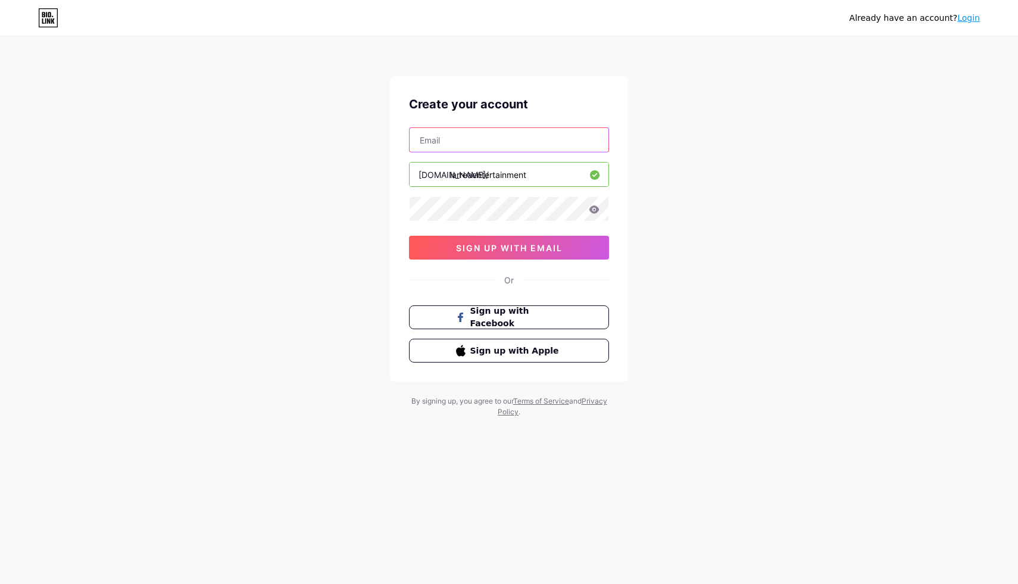
click at [496, 136] on input "text" at bounding box center [509, 140] width 199 height 24
click at [697, 172] on div "Already have an account? Login Create your account bio.link/ larreaentertainmen…" at bounding box center [509, 227] width 1018 height 455
click at [533, 138] on input "text" at bounding box center [509, 140] width 199 height 24
type input "l"
type input "dianapalacios@grupolarrea.com"
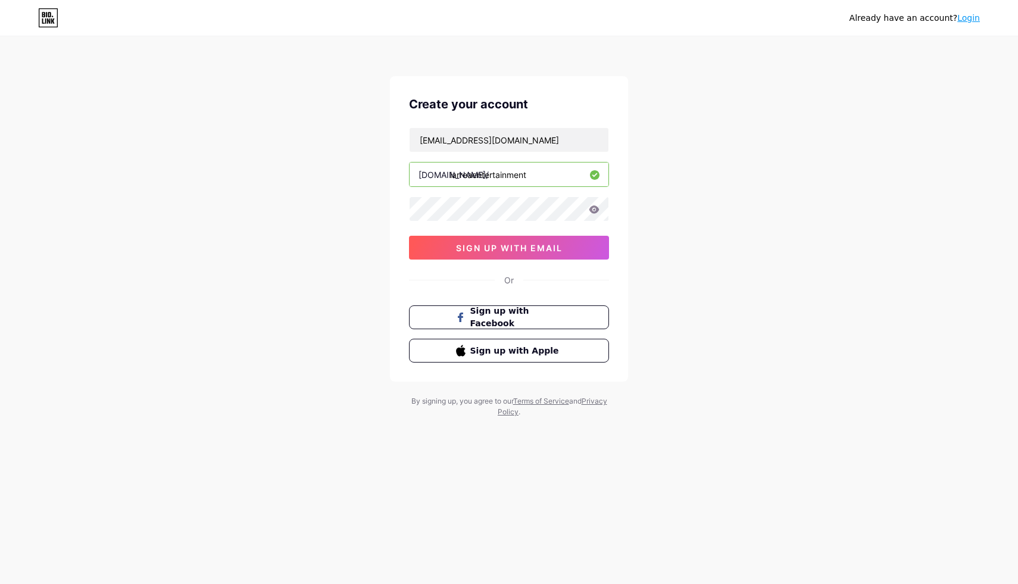
click at [593, 213] on icon at bounding box center [594, 209] width 10 height 8
click at [579, 243] on button "sign up with email" at bounding box center [509, 248] width 200 height 24
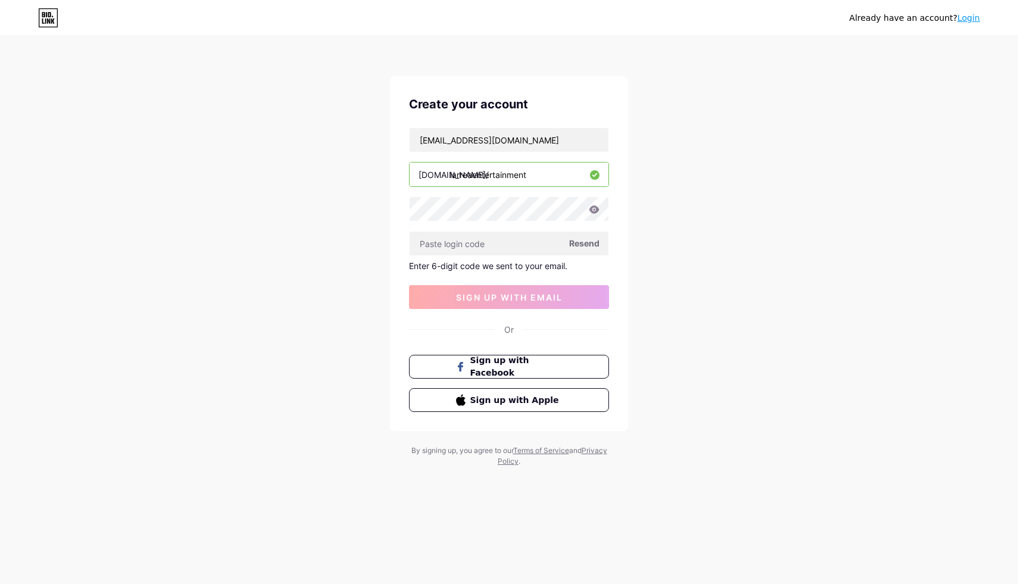
click at [967, 17] on link "Login" at bounding box center [968, 18] width 23 height 10
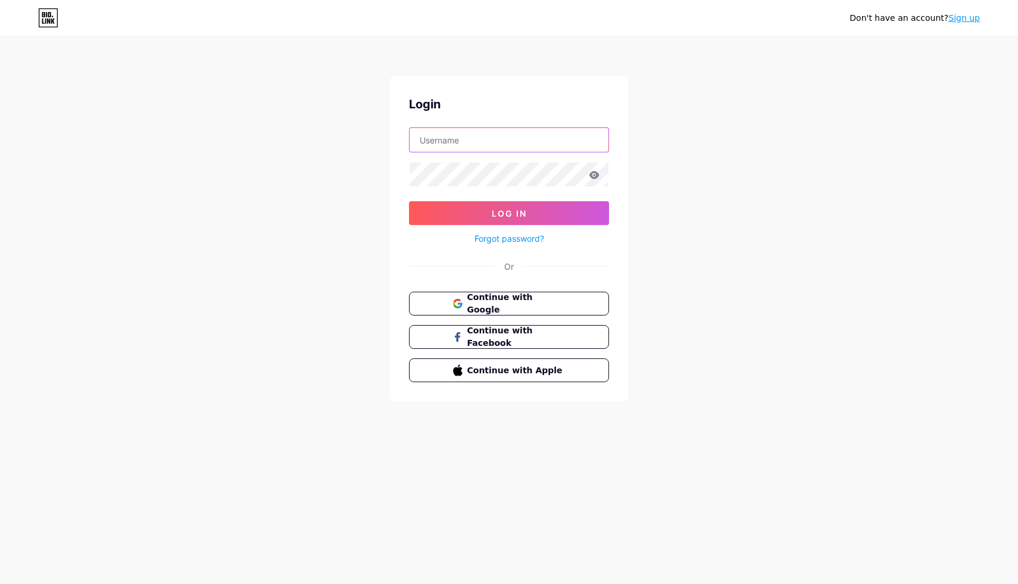
type input "dianapalacios@grupolarrea.com"
click at [548, 304] on span "Continue with Google" at bounding box center [515, 304] width 99 height 26
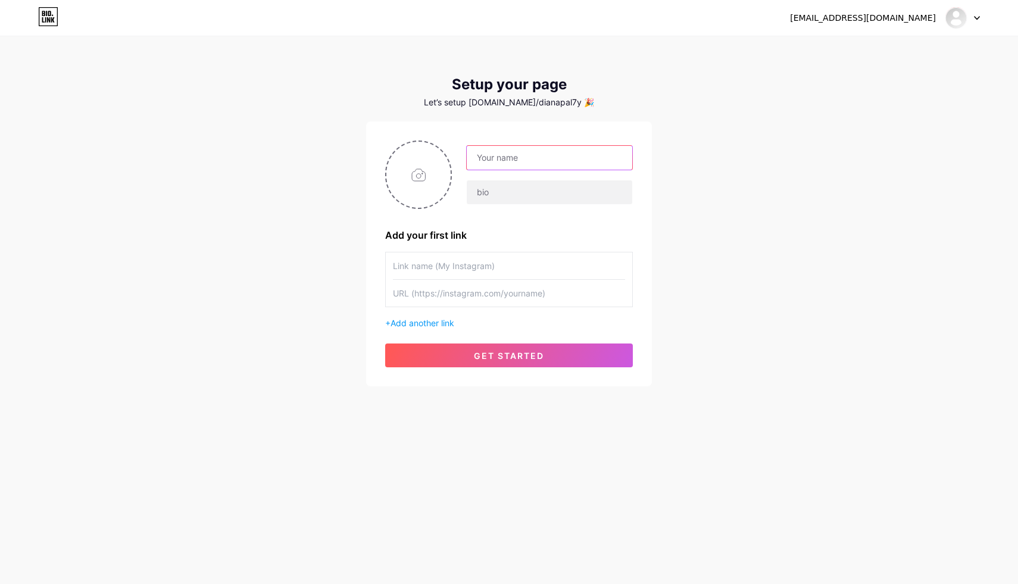
click at [518, 155] on input "text" at bounding box center [549, 158] width 165 height 24
click at [493, 188] on input "text" at bounding box center [549, 192] width 165 height 24
click at [524, 167] on input "text" at bounding box center [549, 158] width 165 height 24
click at [512, 195] on input "text" at bounding box center [549, 192] width 165 height 24
click at [556, 151] on input "text" at bounding box center [549, 158] width 165 height 24
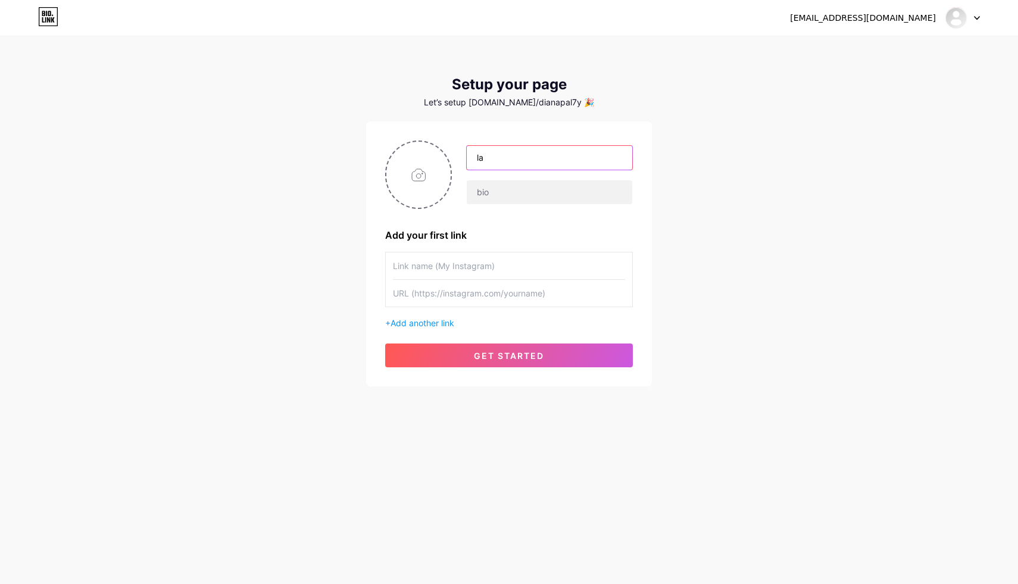
type input "l"
type input "A"
type input "LarreaEntertainment"
click at [546, 195] on input "text" at bounding box center [549, 192] width 165 height 24
click at [415, 177] on input "file" at bounding box center [418, 175] width 64 height 66
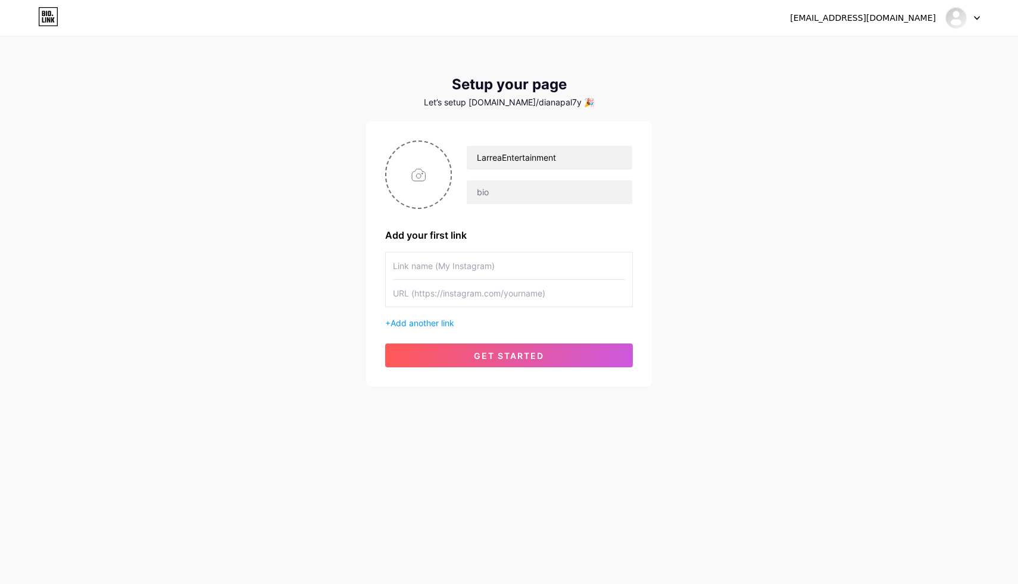
type input "C:\fakepath\Logo [PERSON_NAME].PNG"
click at [421, 182] on img at bounding box center [418, 174] width 67 height 68
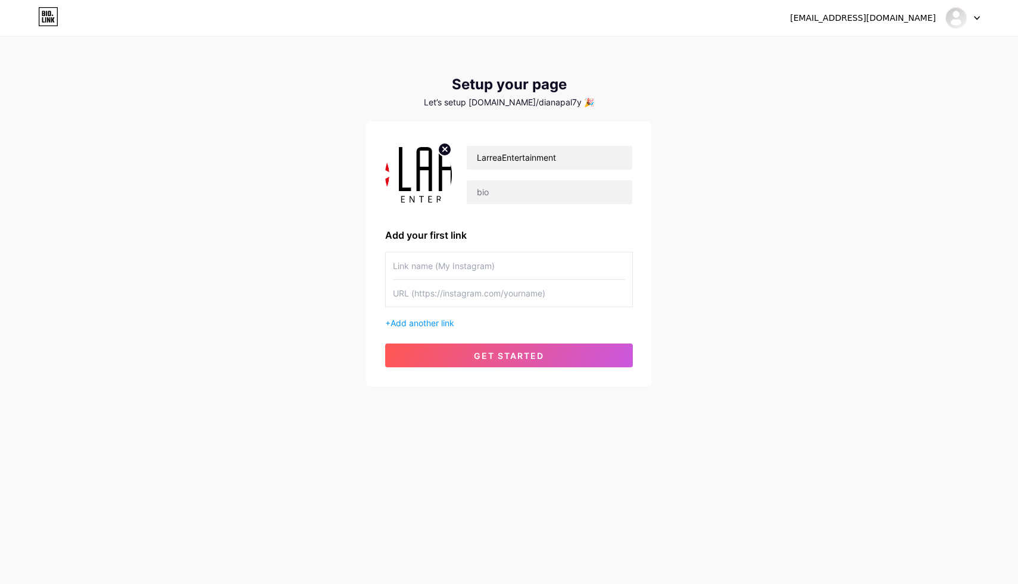
click at [421, 182] on img at bounding box center [418, 174] width 67 height 68
click at [422, 182] on img at bounding box center [418, 174] width 67 height 68
click at [524, 201] on input "text" at bounding box center [549, 192] width 165 height 24
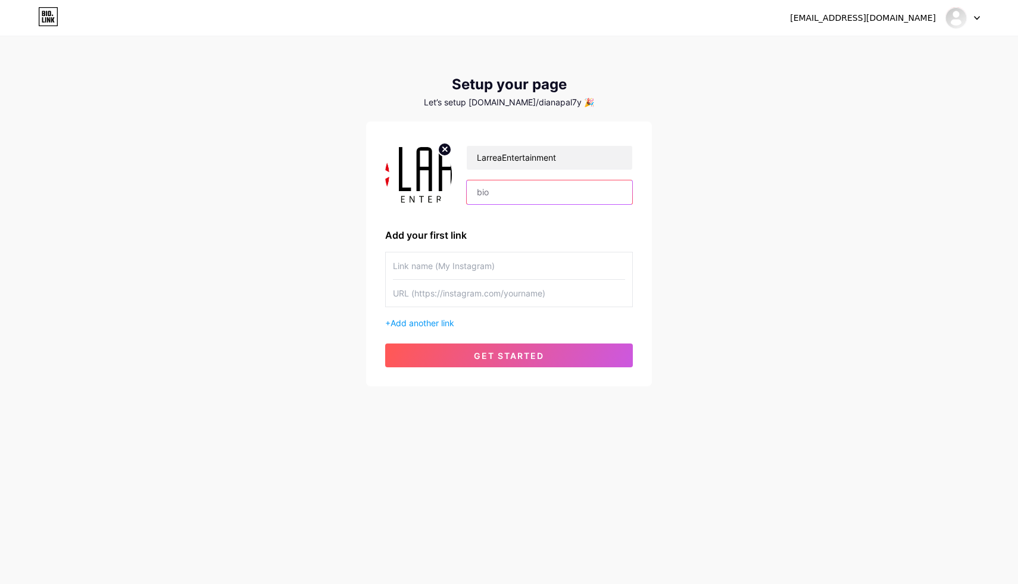
click at [524, 201] on input "text" at bounding box center [549, 192] width 165 height 24
type input "Creadores"
click at [500, 259] on input "text" at bounding box center [509, 265] width 232 height 27
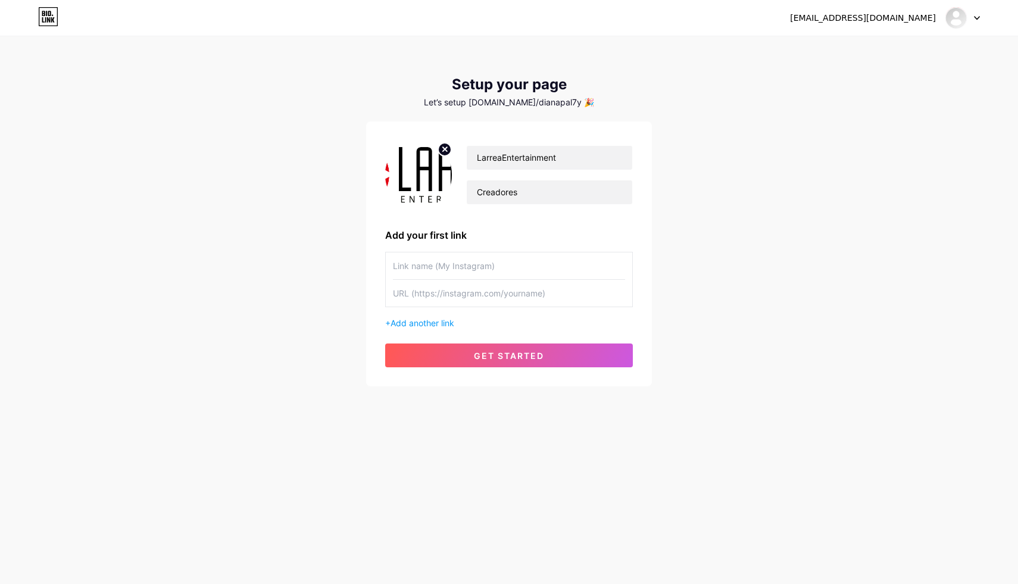
click at [435, 263] on input "text" at bounding box center [509, 265] width 232 height 27
paste input "[URL][DOMAIN_NAME]"
type input "[URL][DOMAIN_NAME]"
click at [435, 263] on input "[URL][DOMAIN_NAME]" at bounding box center [509, 265] width 232 height 27
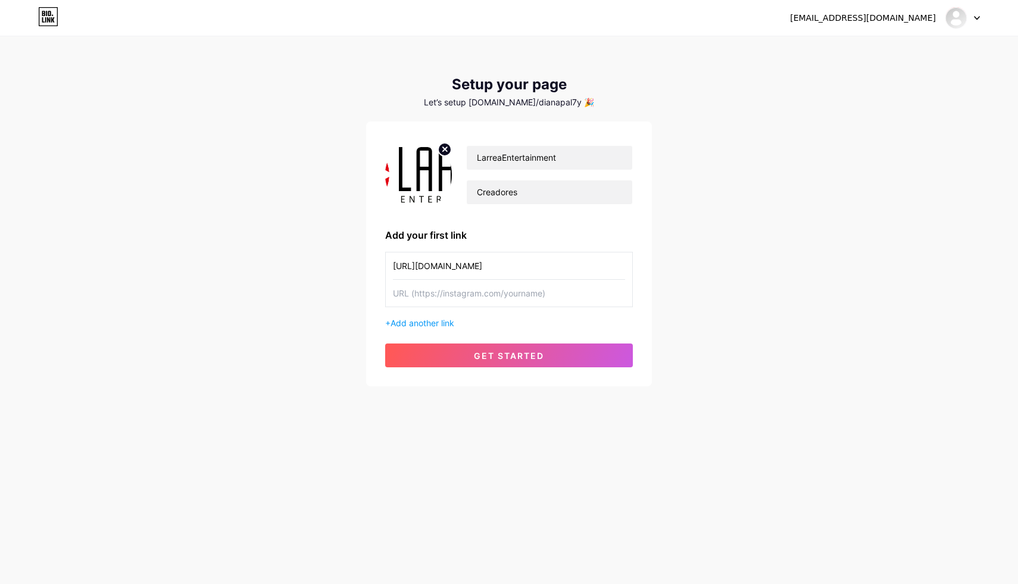
click at [435, 263] on input "[URL][DOMAIN_NAME]" at bounding box center [509, 265] width 232 height 27
click at [442, 295] on input "text" at bounding box center [509, 293] width 232 height 27
click at [435, 261] on input "text" at bounding box center [509, 265] width 232 height 27
click at [508, 296] on input "text" at bounding box center [509, 293] width 232 height 27
paste input "[URL][DOMAIN_NAME]"
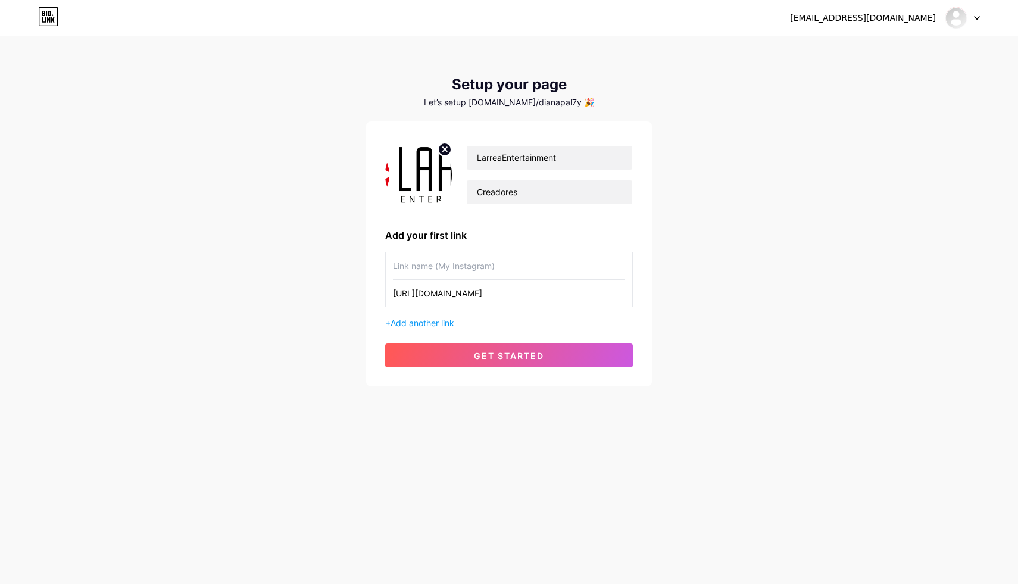
type input "[URL][DOMAIN_NAME]"
click at [476, 273] on input "text" at bounding box center [509, 265] width 232 height 27
paste input "larrea_entertainment"
type input "larrea_entertainment"
click at [490, 356] on span "get started" at bounding box center [509, 356] width 70 height 10
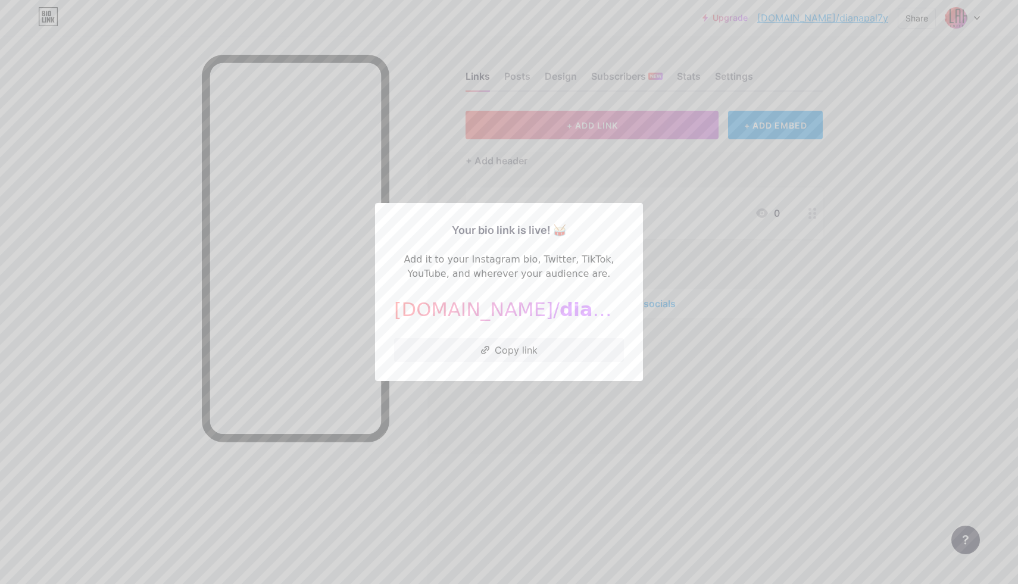
click at [679, 355] on div at bounding box center [509, 292] width 1018 height 584
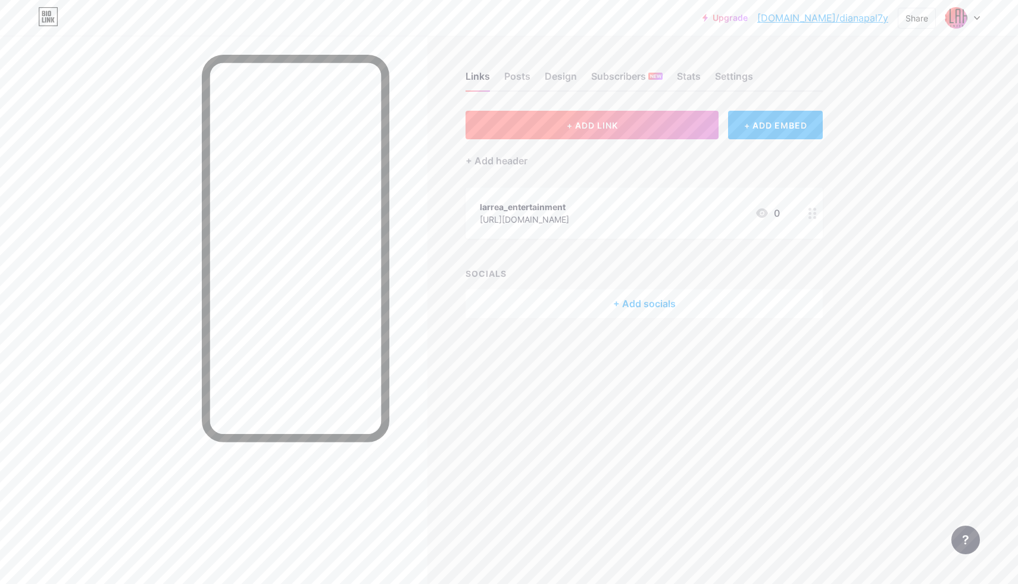
click at [564, 123] on button "+ ADD LINK" at bounding box center [592, 125] width 253 height 29
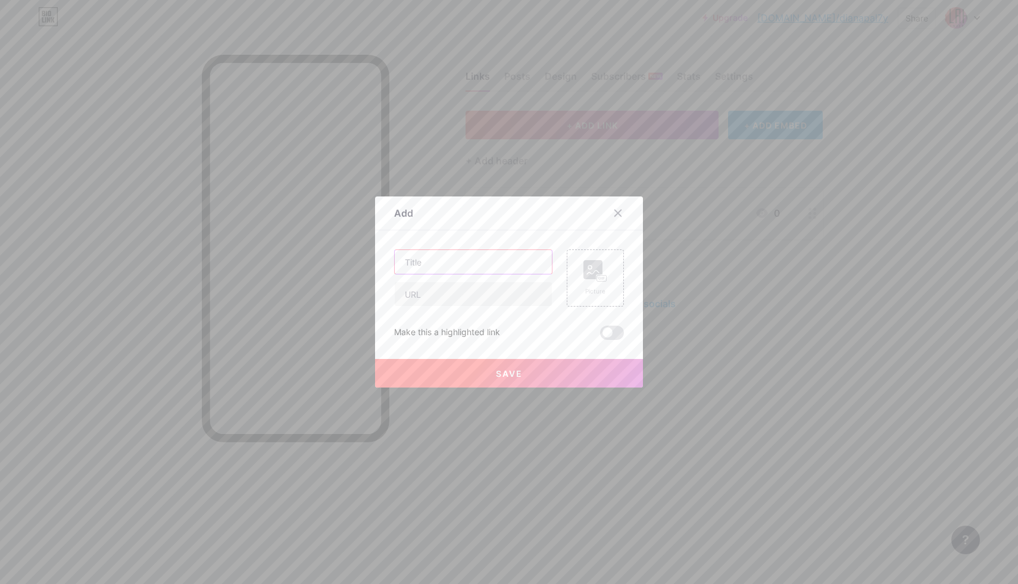
click at [514, 258] on input "text" at bounding box center [473, 262] width 157 height 24
click at [596, 276] on rect at bounding box center [601, 278] width 11 height 7
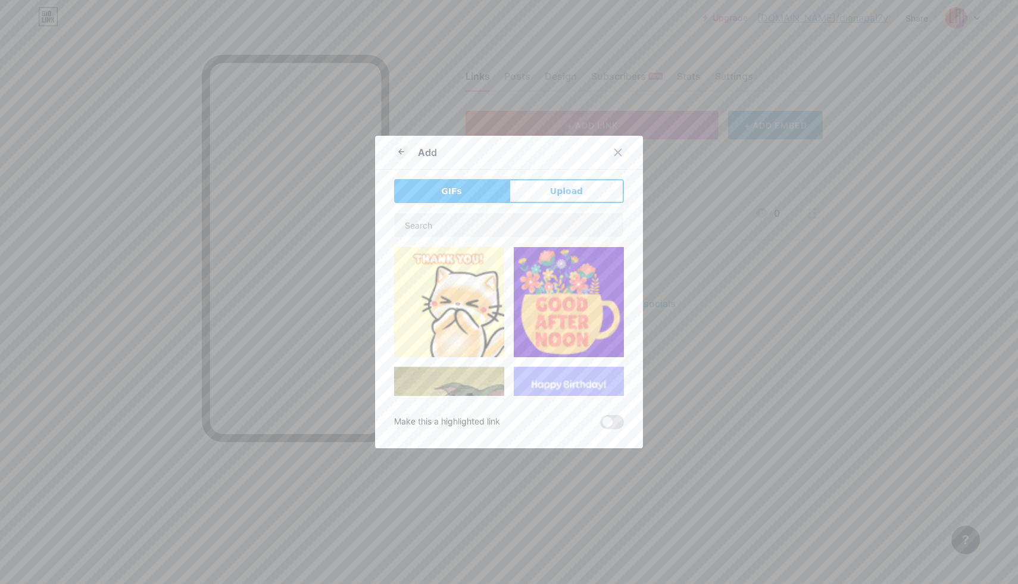
click at [619, 150] on icon at bounding box center [618, 153] width 10 height 10
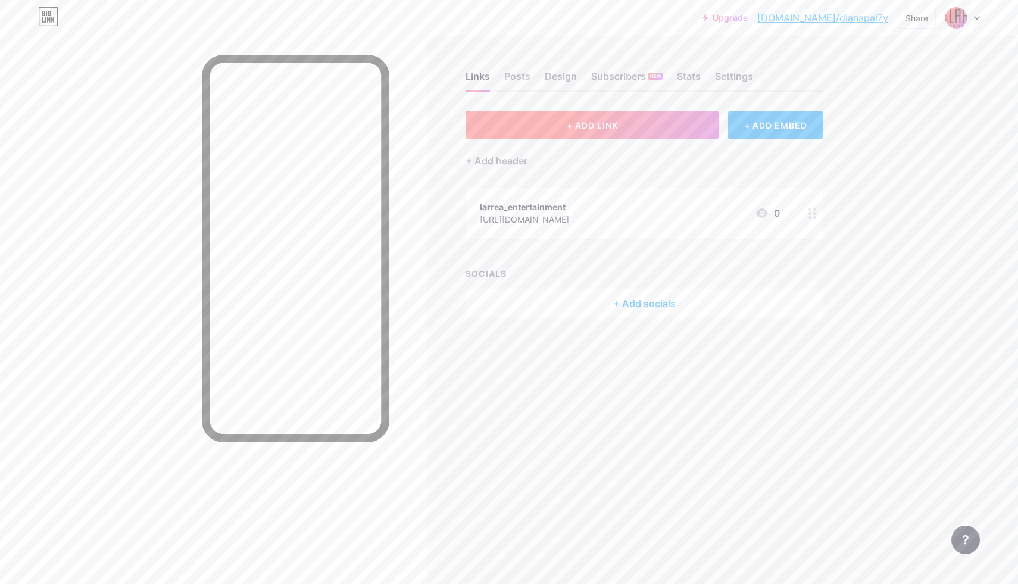
click at [658, 123] on button "+ ADD LINK" at bounding box center [592, 125] width 253 height 29
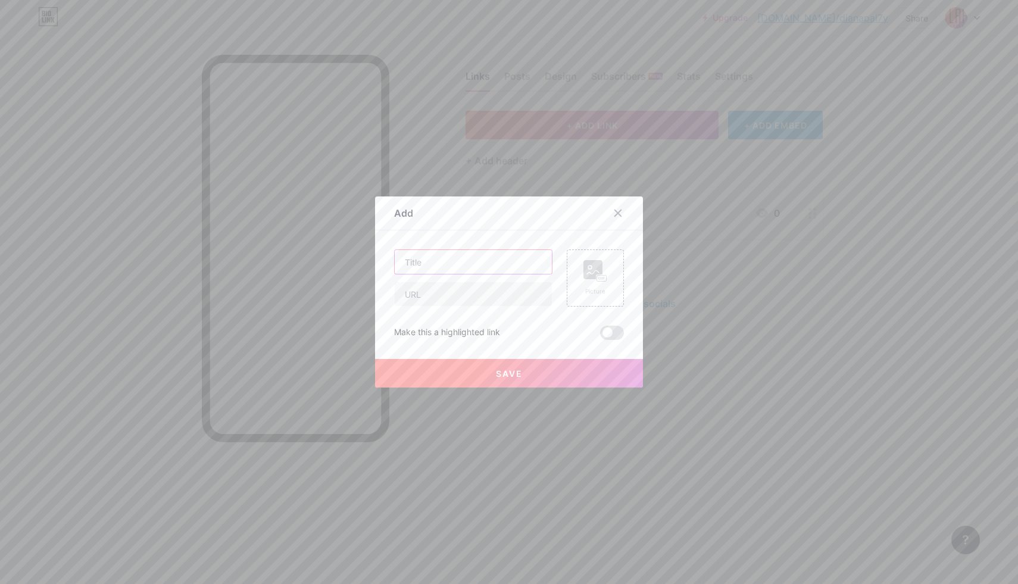
click at [492, 259] on input "text" at bounding box center [473, 262] width 157 height 24
type input "Comunicate con nosotros"
click at [486, 292] on input "text" at bounding box center [473, 294] width 157 height 24
paste input "[URL][DOMAIN_NAME][DATE]"
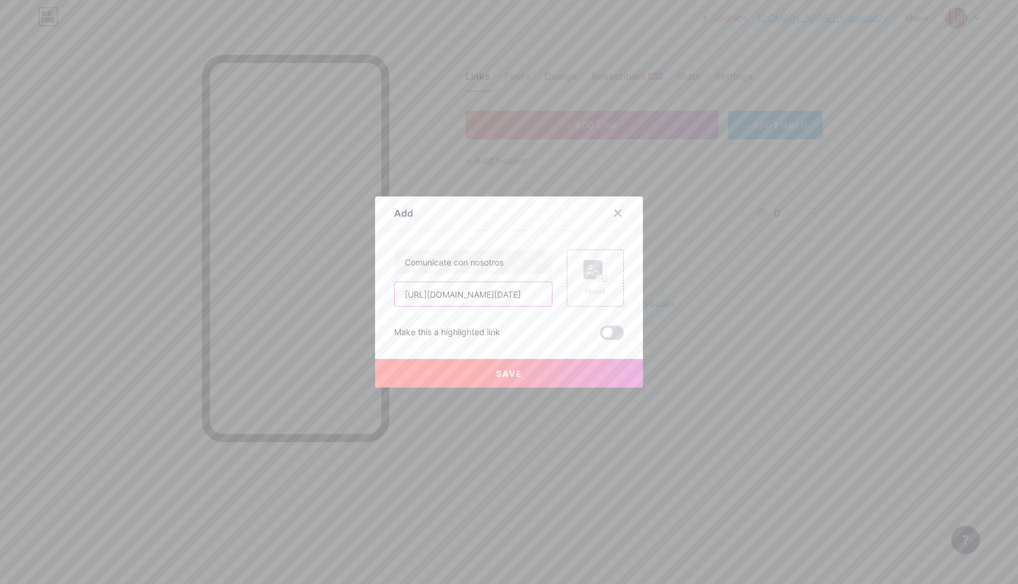
type input "[URL][DOMAIN_NAME][DATE]"
click at [603, 337] on span at bounding box center [612, 333] width 24 height 14
click at [600, 336] on input "checkbox" at bounding box center [600, 336] width 0 height 0
click at [511, 374] on span "Save" at bounding box center [509, 373] width 27 height 10
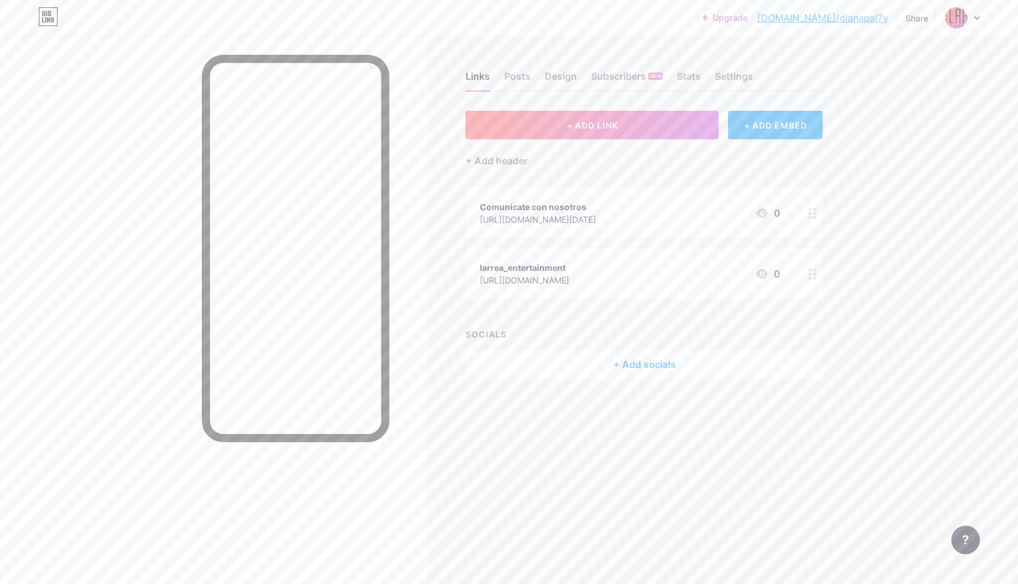
click at [807, 274] on div at bounding box center [812, 273] width 20 height 51
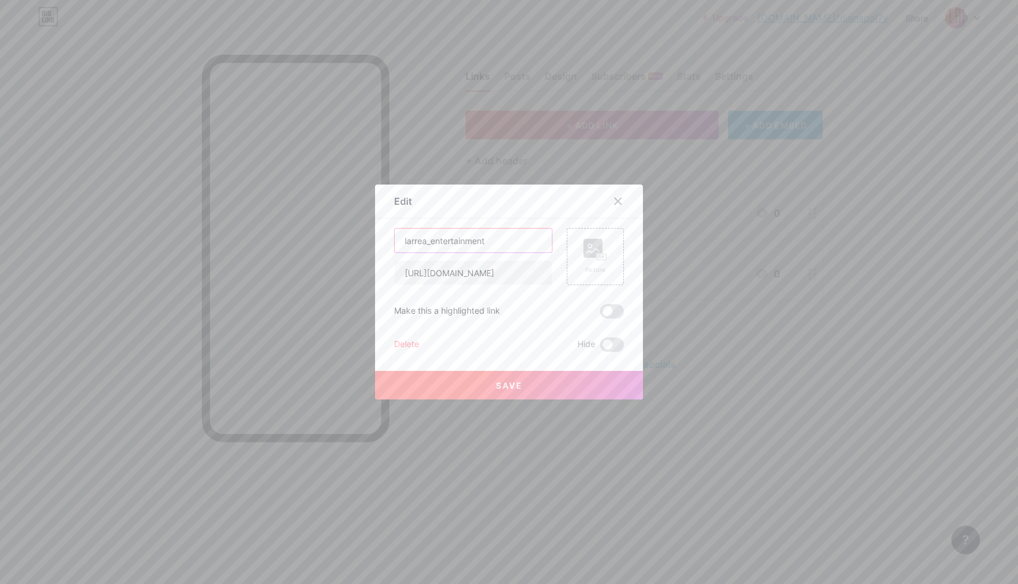
click at [492, 233] on input "larrea_entertainment" at bounding box center [473, 241] width 157 height 24
type input "Página Web"
click at [582, 382] on button "Save" at bounding box center [509, 385] width 268 height 29
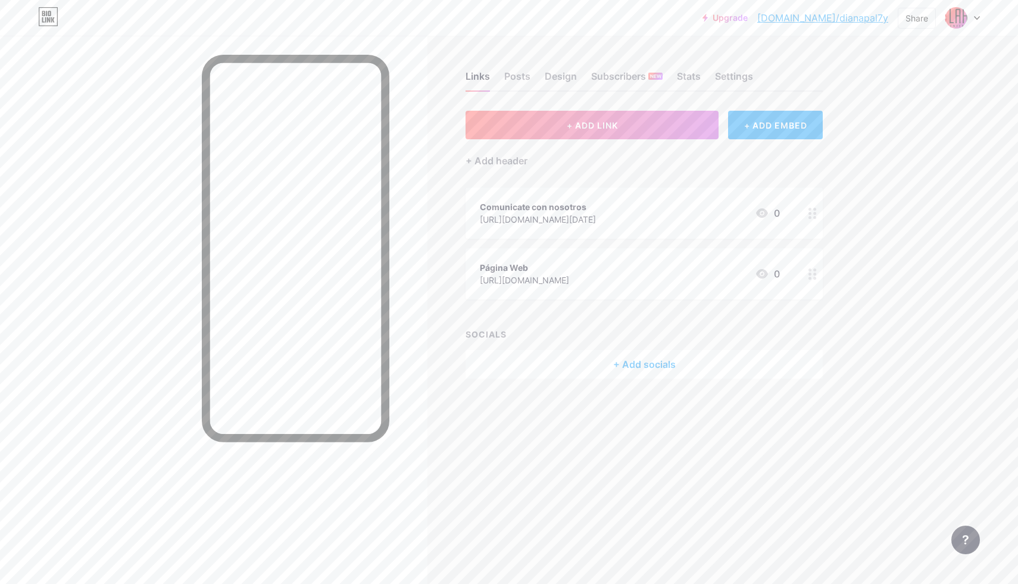
click at [813, 214] on icon at bounding box center [812, 213] width 8 height 11
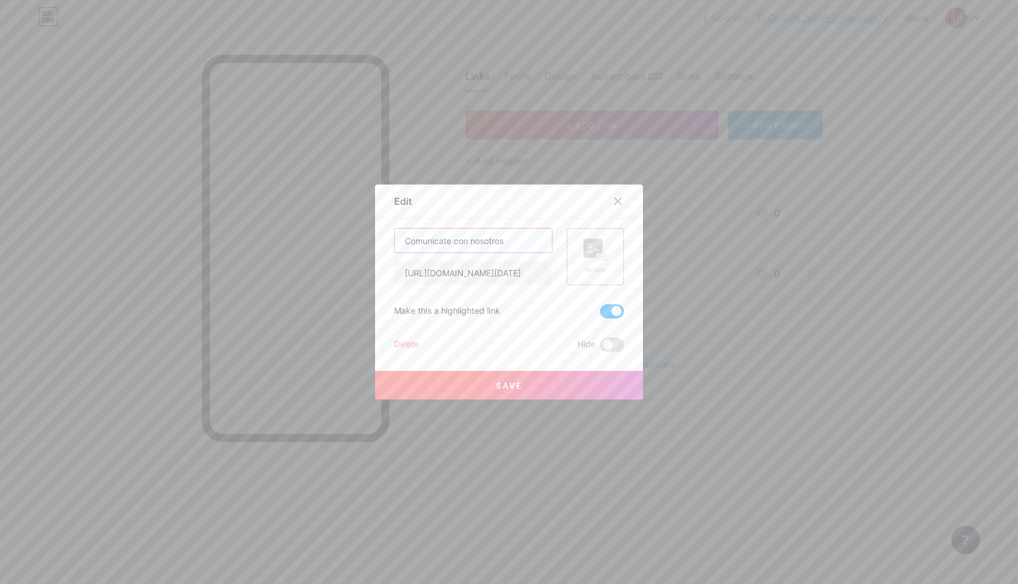
click at [436, 240] on input "Comunicate con nosotros" at bounding box center [473, 241] width 157 height 24
type input "Comunícate con nosotros"
click at [516, 392] on button "Save" at bounding box center [509, 385] width 268 height 29
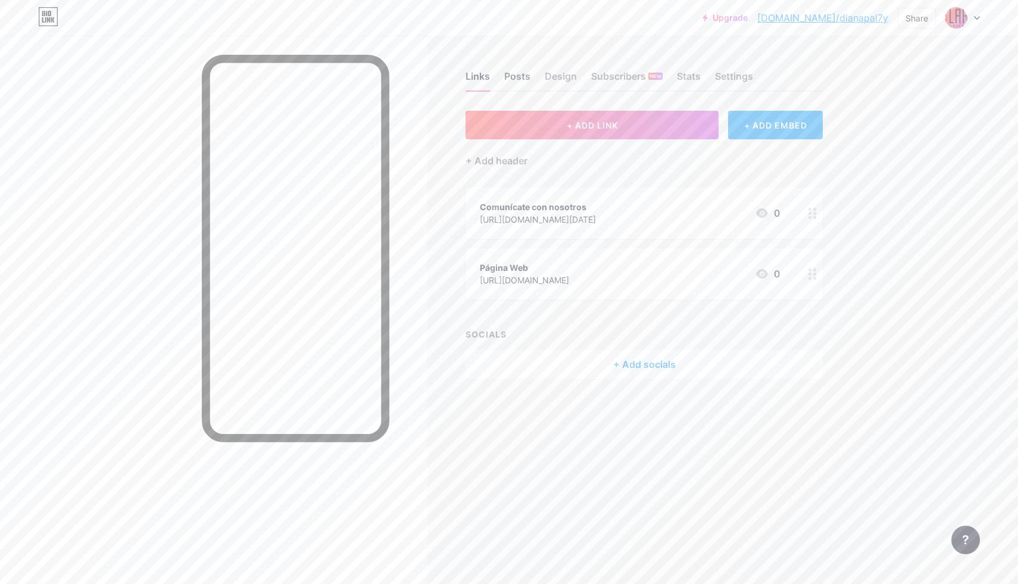
click at [521, 76] on div "Posts" at bounding box center [517, 79] width 26 height 21
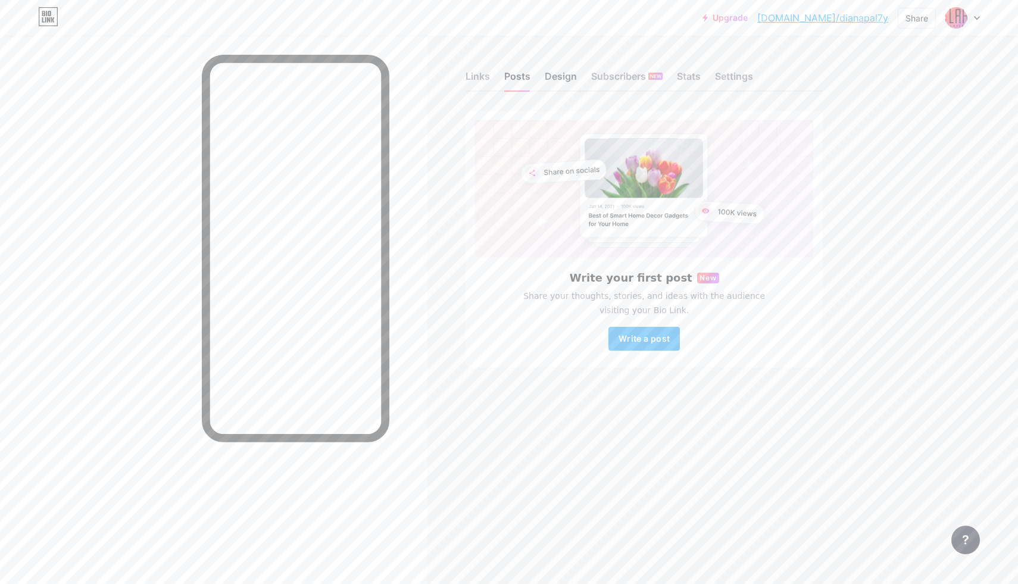
click at [567, 77] on div "Design" at bounding box center [561, 79] width 32 height 21
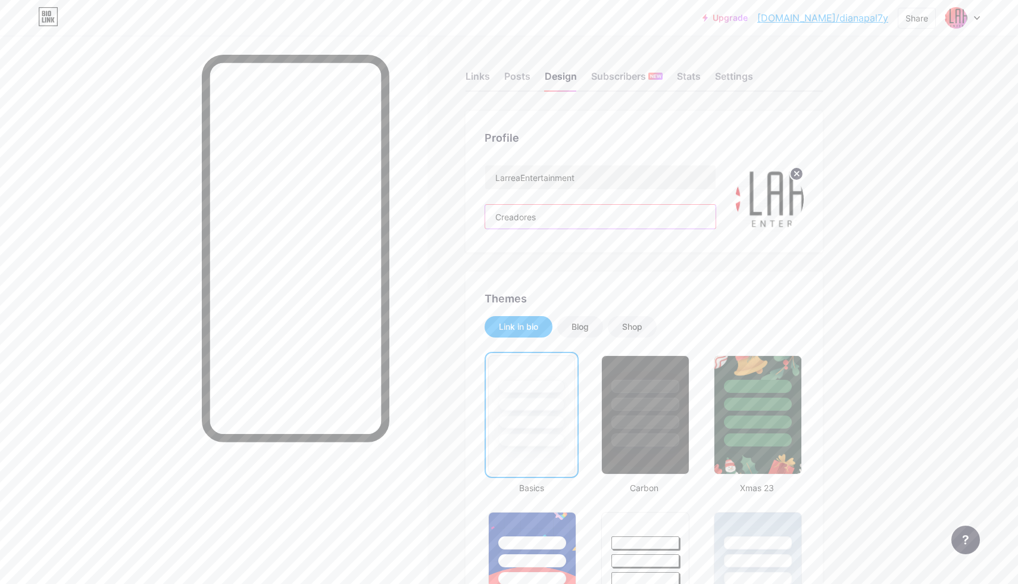
click at [588, 212] on input "Creadores" at bounding box center [600, 217] width 230 height 24
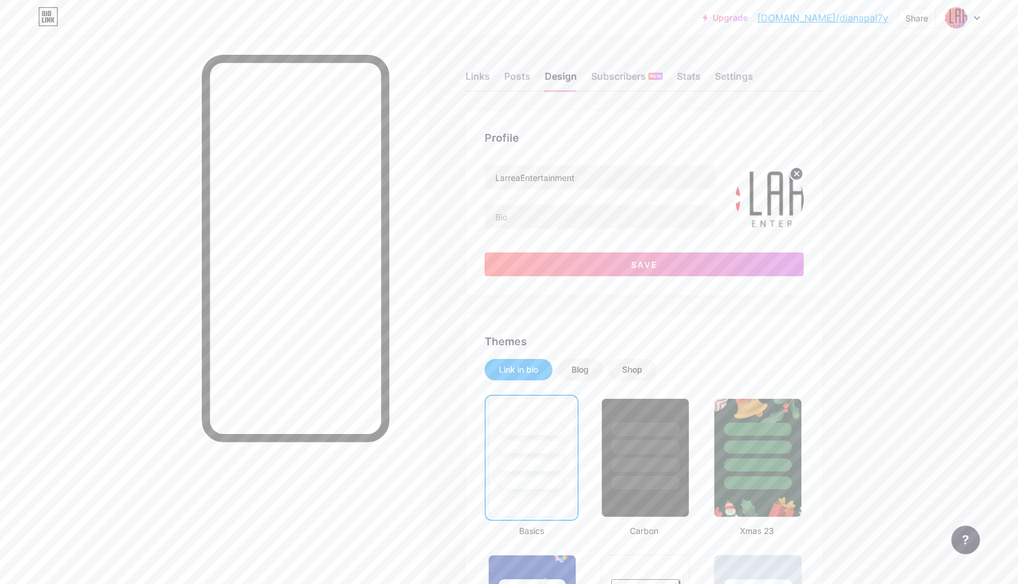
click at [764, 210] on img at bounding box center [769, 199] width 68 height 68
click at [780, 210] on img at bounding box center [769, 199] width 68 height 68
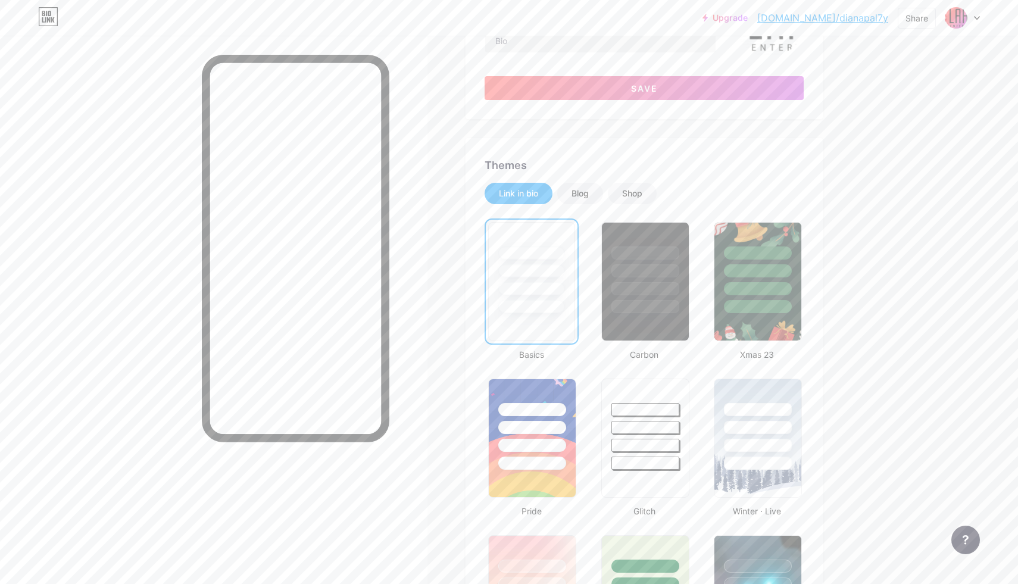
scroll to position [170, 0]
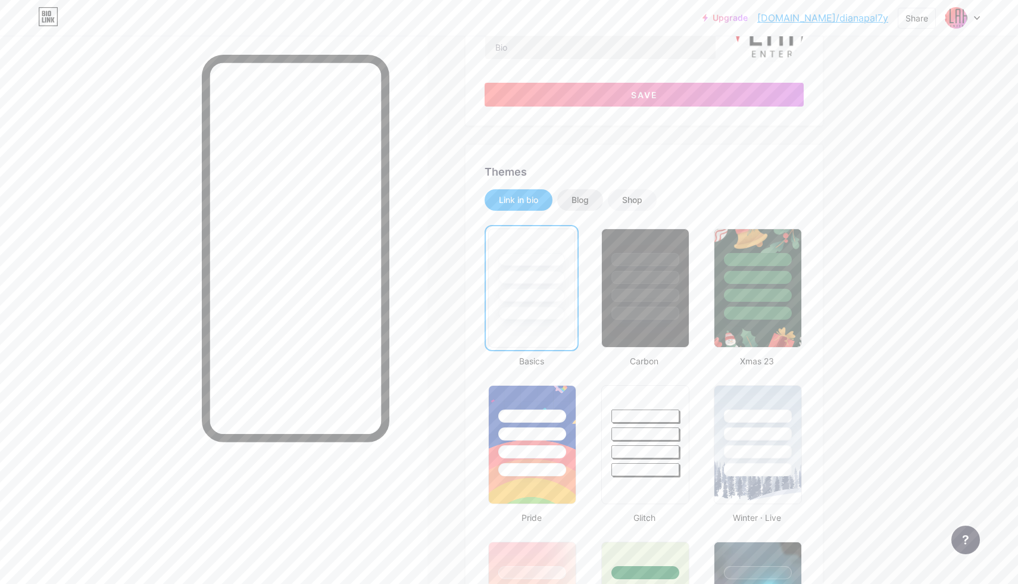
click at [581, 199] on div "Blog" at bounding box center [579, 200] width 17 height 12
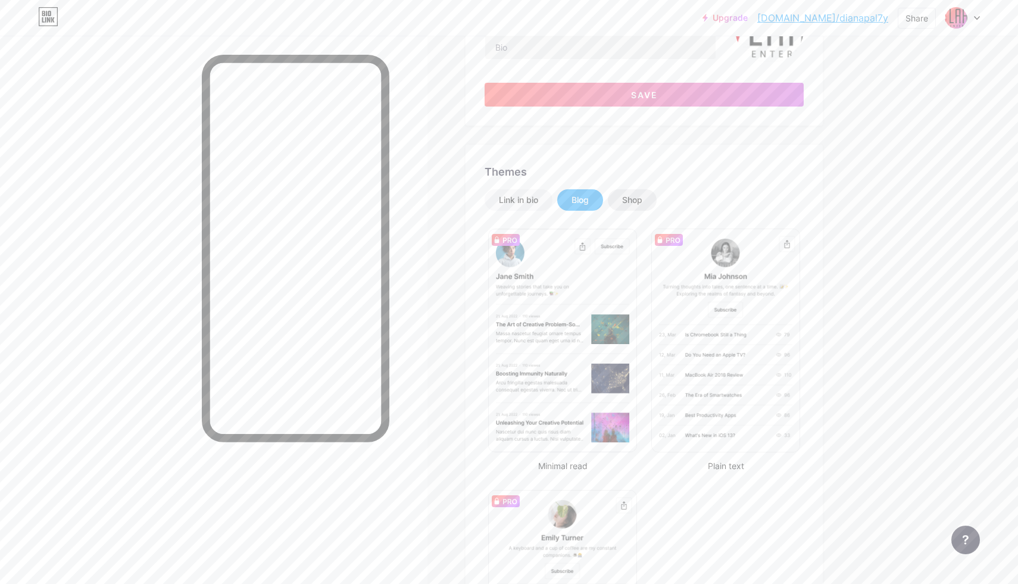
click at [621, 200] on div "Shop" at bounding box center [632, 199] width 49 height 21
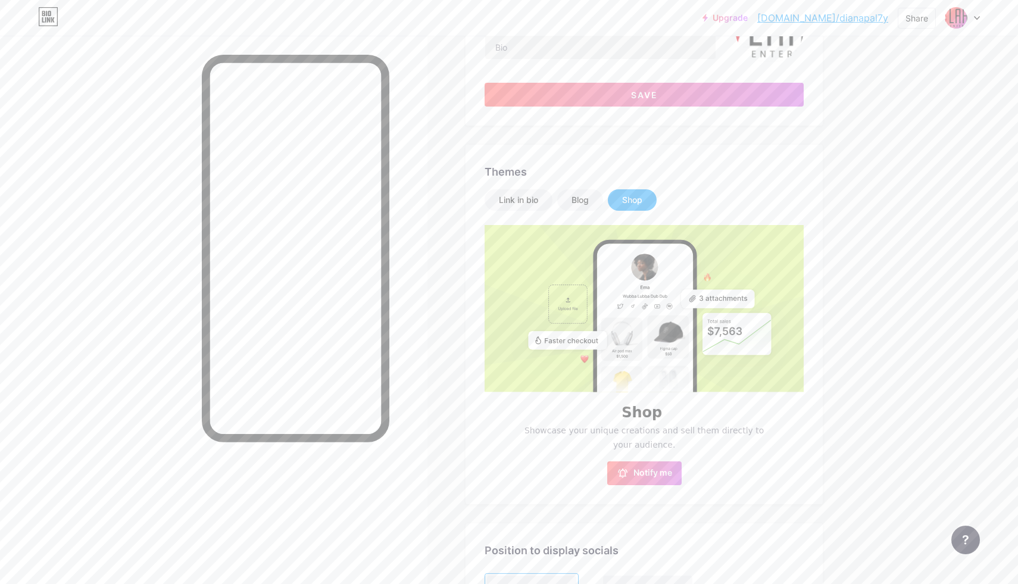
click at [624, 201] on div "Shop" at bounding box center [632, 200] width 20 height 12
click at [517, 202] on div "Link in bio" at bounding box center [518, 200] width 39 height 12
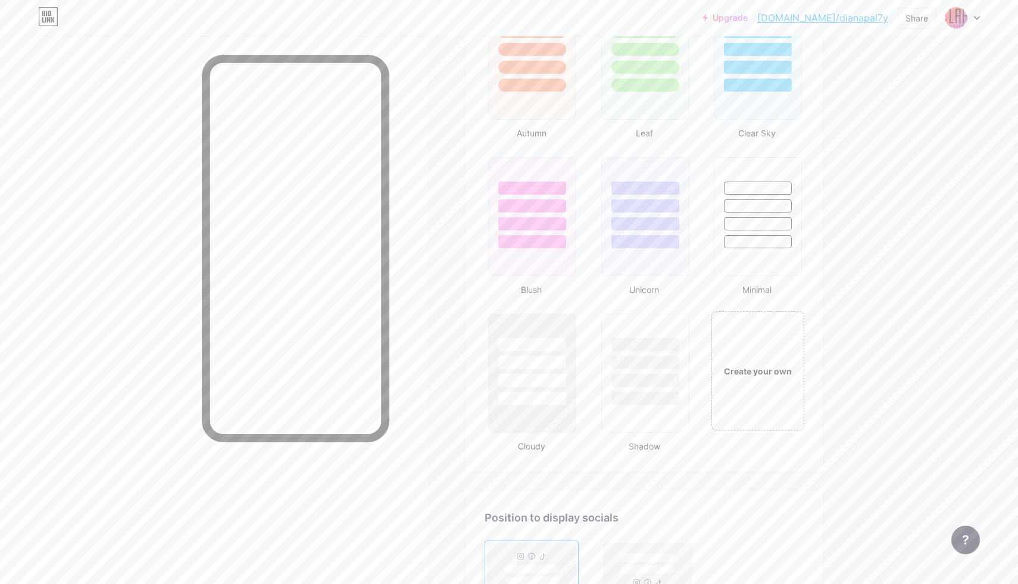
scroll to position [1290, 0]
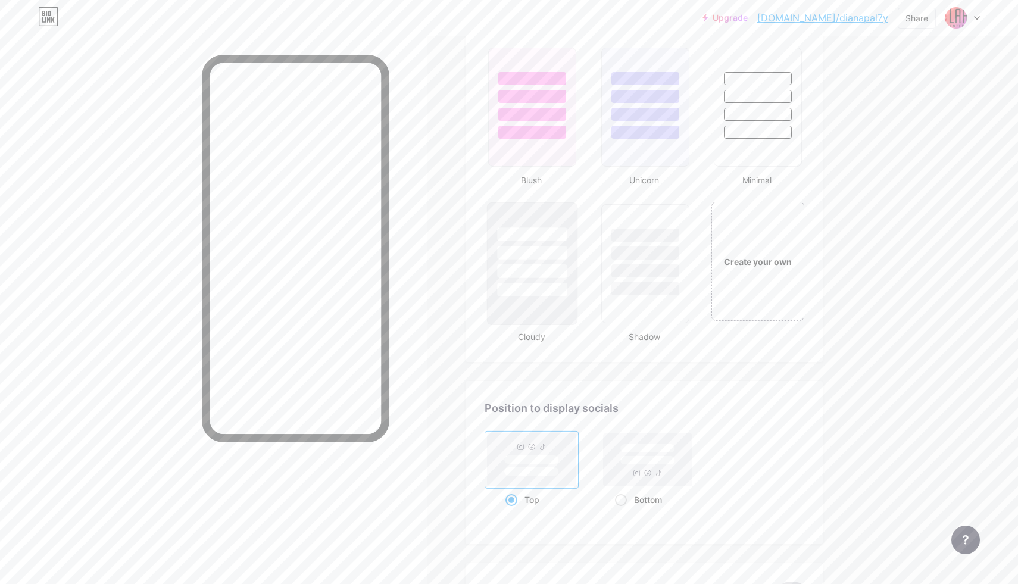
click at [548, 283] on div at bounding box center [532, 290] width 70 height 14
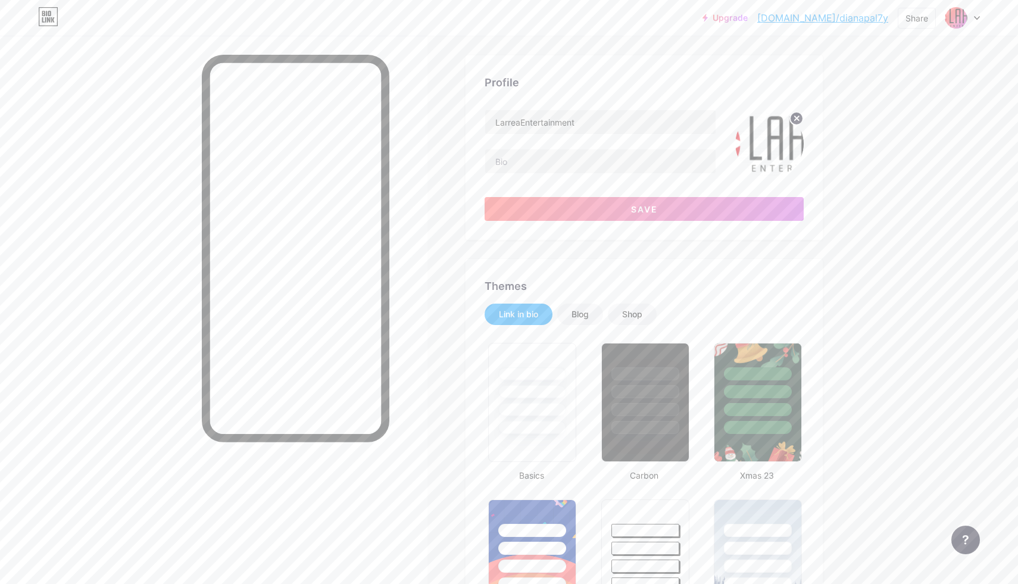
scroll to position [0, 0]
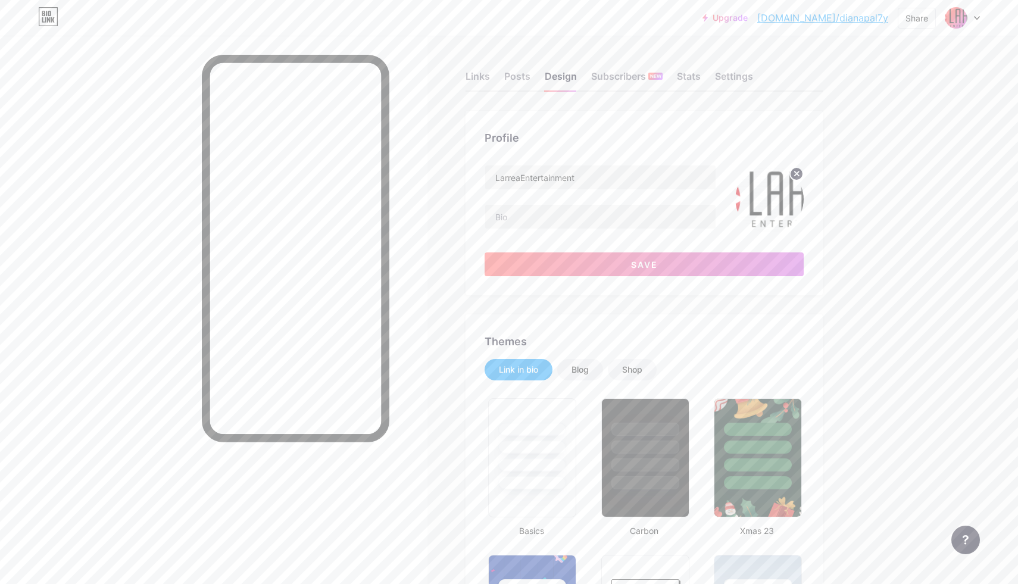
click at [751, 208] on img at bounding box center [769, 199] width 68 height 68
click at [757, 203] on img at bounding box center [769, 199] width 68 height 68
click at [802, 175] on circle at bounding box center [796, 173] width 13 height 13
click at [761, 201] on input "file" at bounding box center [769, 199] width 68 height 68
type input "C:\fakepath\Logo [PERSON_NAME].PNG"
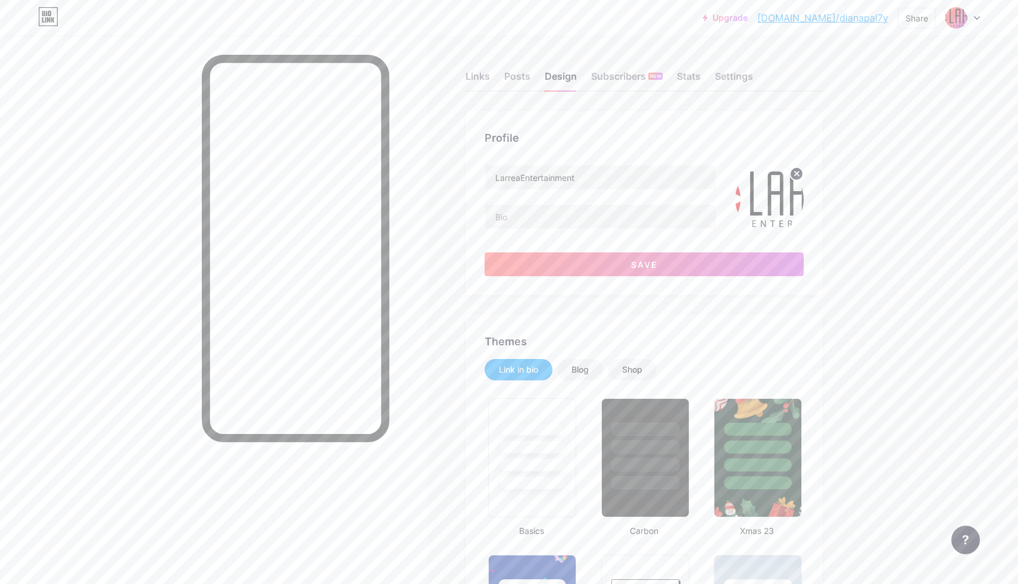
click at [780, 202] on img at bounding box center [769, 199] width 68 height 68
drag, startPoint x: 780, startPoint y: 202, endPoint x: 748, endPoint y: 190, distance: 34.1
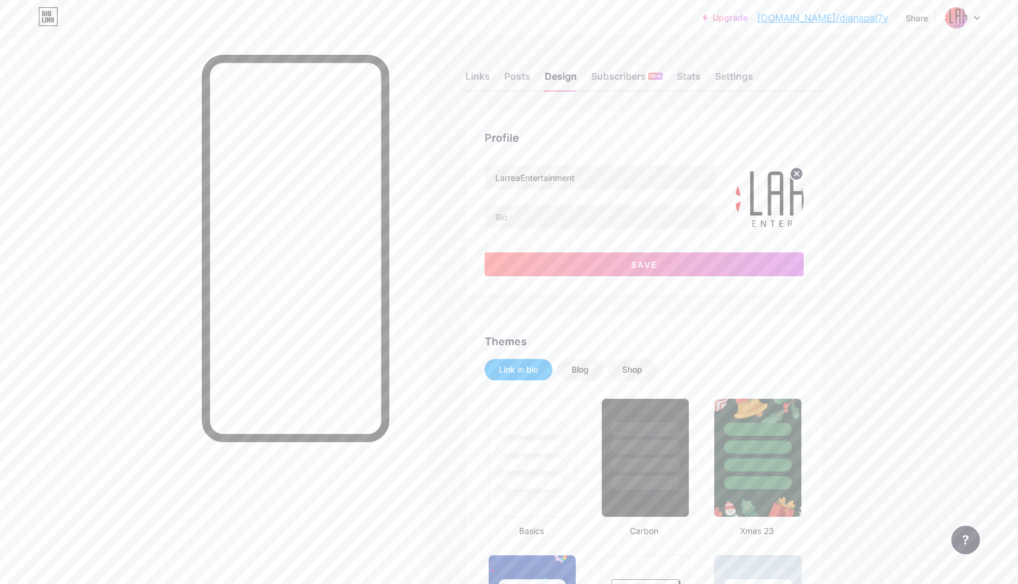
click at [748, 190] on img at bounding box center [769, 199] width 68 height 68
drag, startPoint x: 803, startPoint y: 214, endPoint x: 760, endPoint y: 205, distance: 44.4
click at [760, 205] on div at bounding box center [769, 199] width 68 height 68
click at [759, 204] on img at bounding box center [769, 199] width 68 height 68
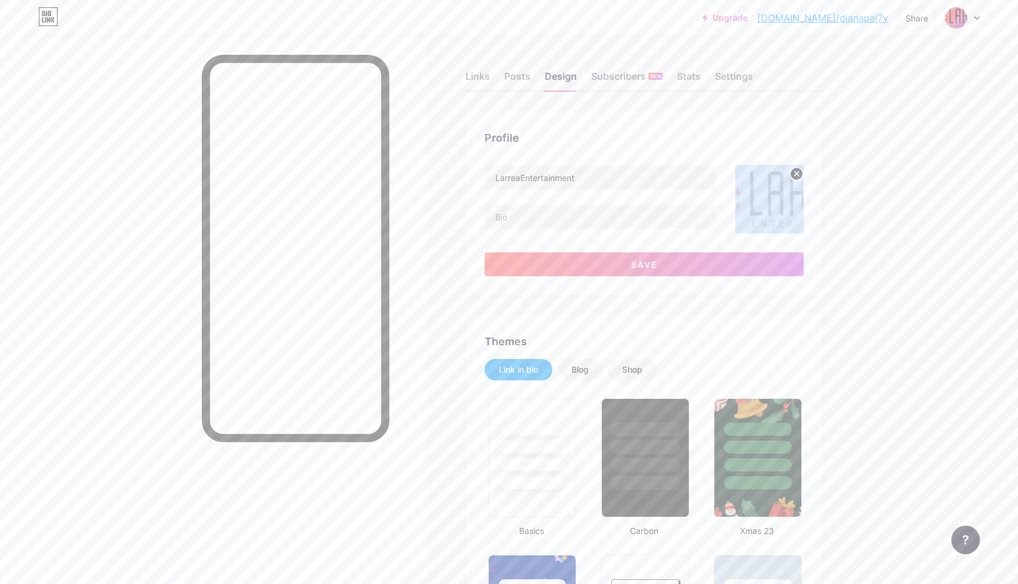
click at [759, 204] on img at bounding box center [769, 199] width 68 height 68
click at [794, 182] on img at bounding box center [769, 199] width 68 height 68
click at [794, 179] on circle at bounding box center [796, 173] width 13 height 13
click at [770, 198] on input "file" at bounding box center [769, 199] width 68 height 68
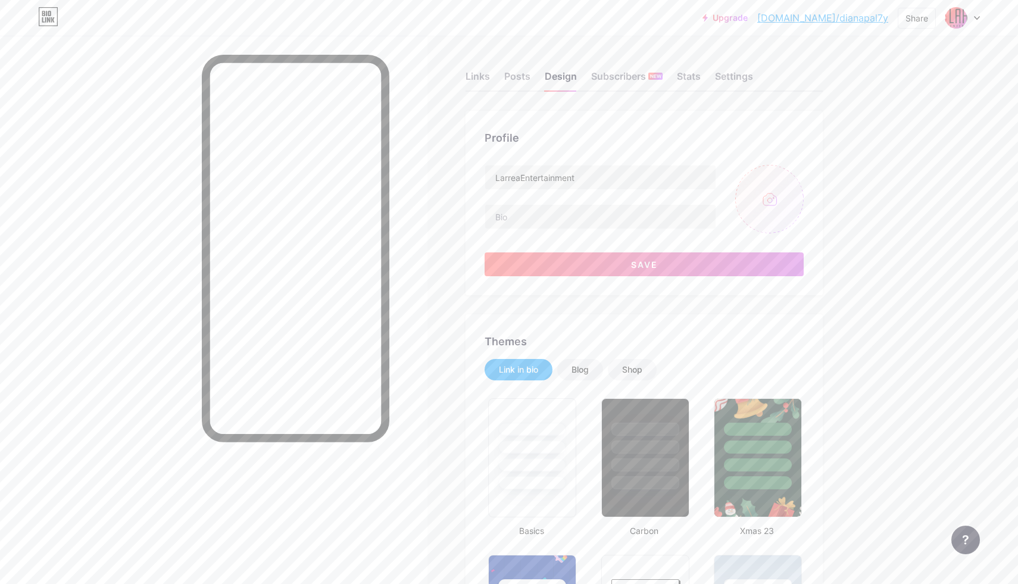
type input "C:\fakepath\cropped-logo@2x.png"
click at [796, 173] on icon at bounding box center [797, 173] width 4 height 4
click at [864, 17] on link "[DOMAIN_NAME]/dianapal7y" at bounding box center [822, 18] width 131 height 14
click at [474, 74] on div "Links" at bounding box center [478, 79] width 24 height 21
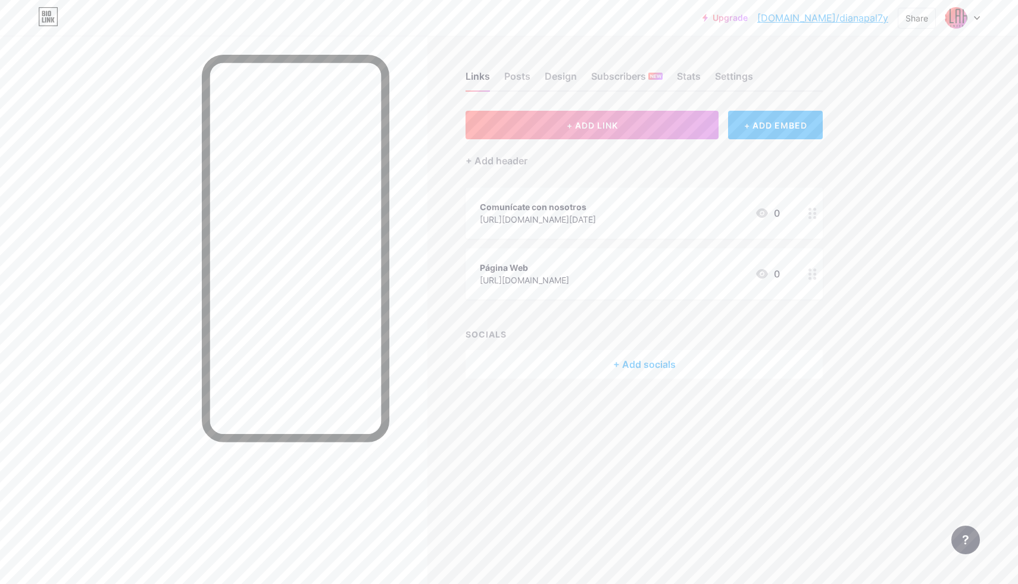
click at [979, 21] on div at bounding box center [962, 17] width 35 height 21
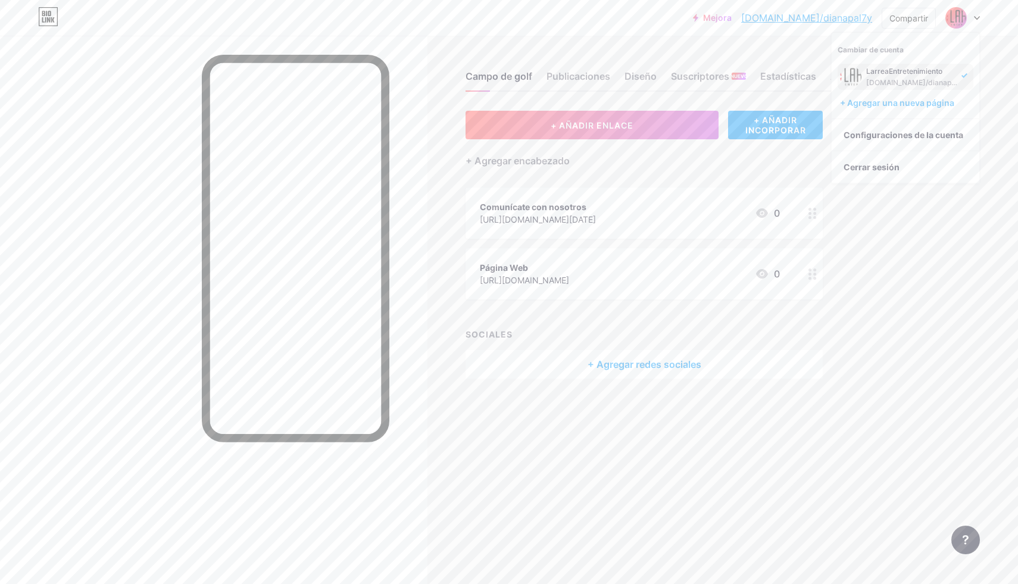
click at [732, 17] on font "Mejora" at bounding box center [717, 18] width 29 height 10
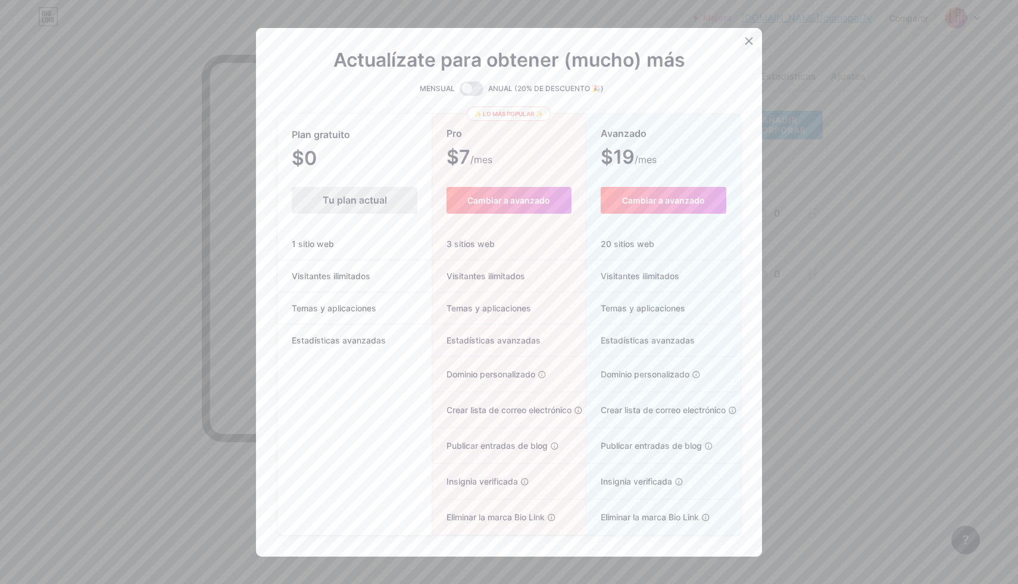
click at [749, 36] on icon at bounding box center [749, 41] width 10 height 10
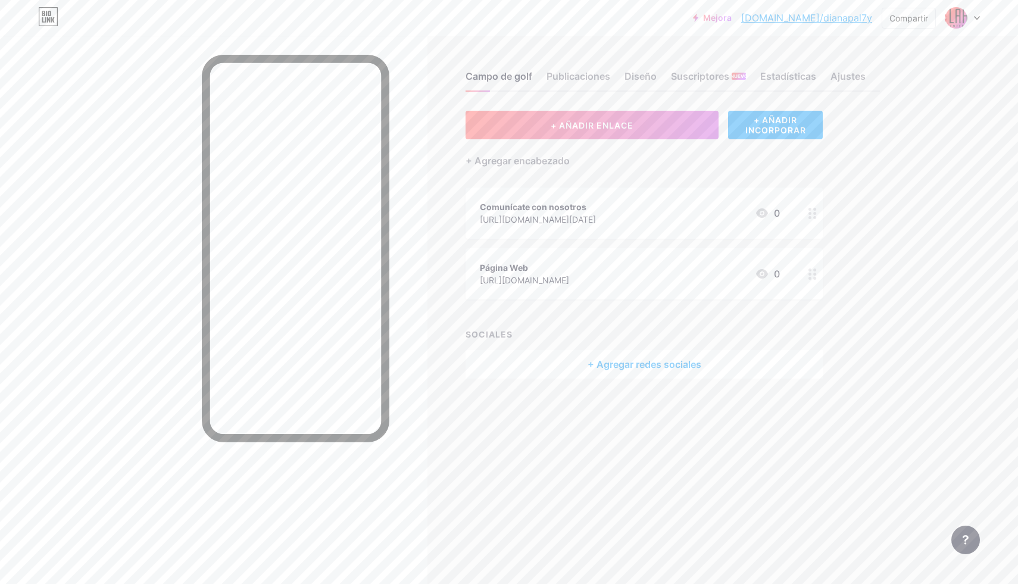
click at [814, 215] on icon at bounding box center [812, 213] width 8 height 11
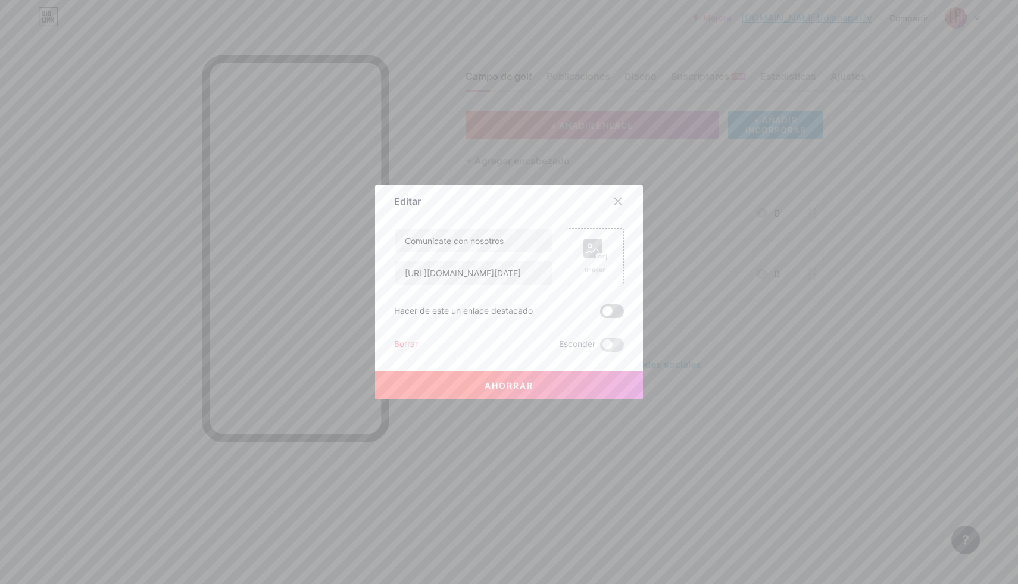
click at [608, 309] on span at bounding box center [612, 311] width 24 height 14
click at [600, 314] on input "checkbox" at bounding box center [600, 314] width 0 height 0
click at [513, 393] on button "Ahorrar" at bounding box center [509, 385] width 268 height 29
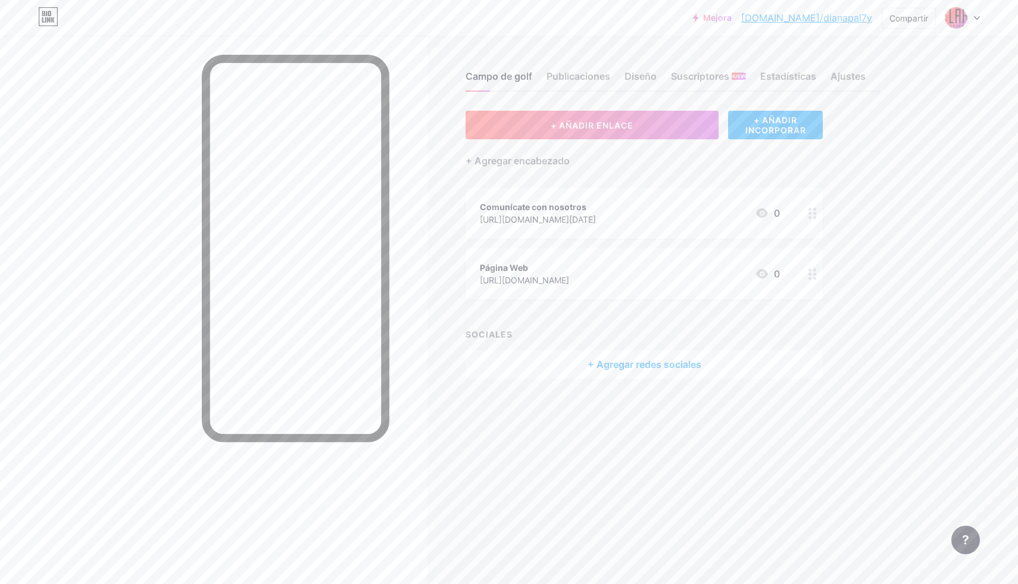
click at [680, 361] on font "+ Agregar redes sociales" at bounding box center [645, 364] width 114 height 12
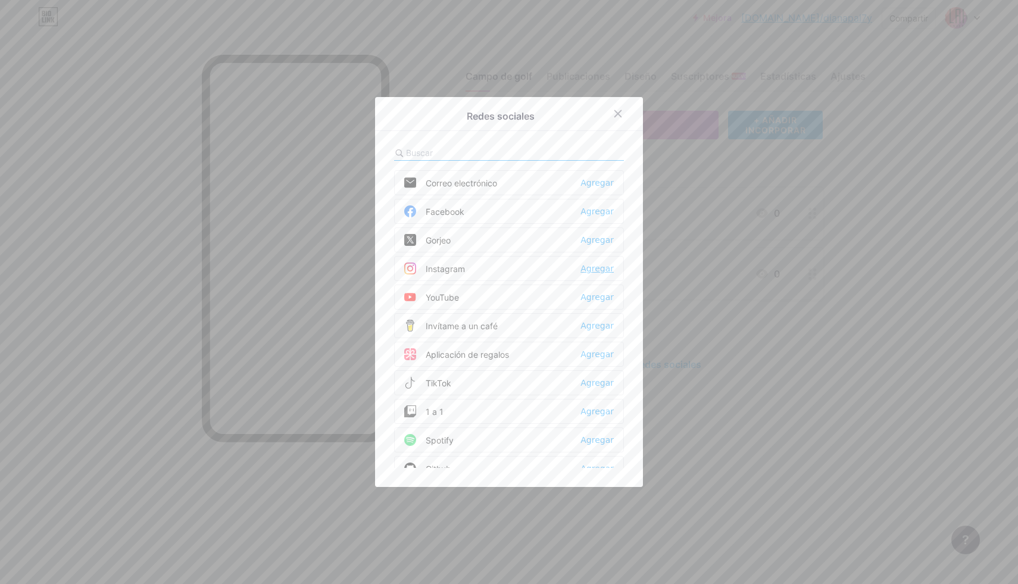
click at [588, 271] on font "Agregar" at bounding box center [596, 269] width 33 height 10
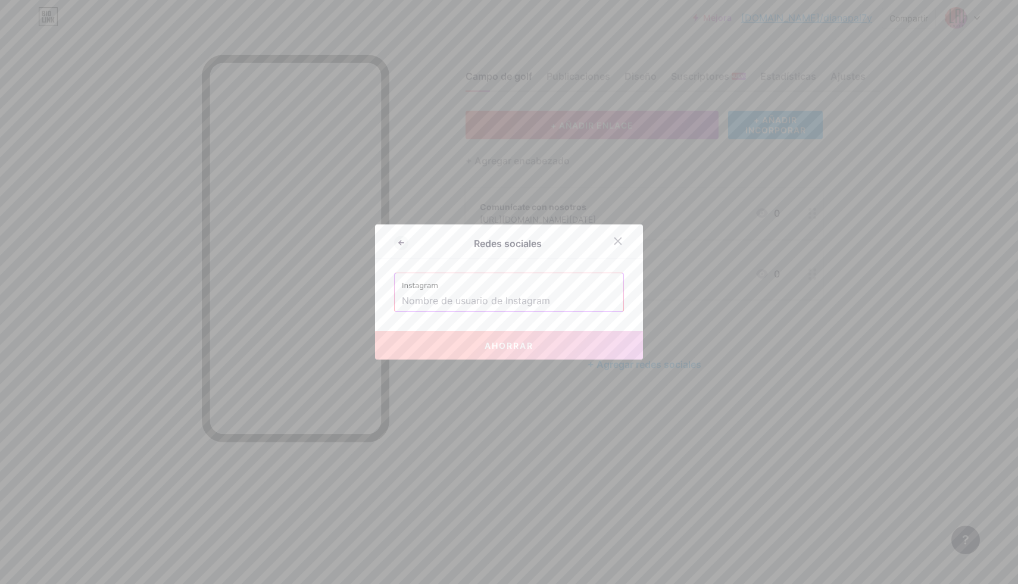
click at [539, 303] on input "text" at bounding box center [509, 301] width 214 height 20
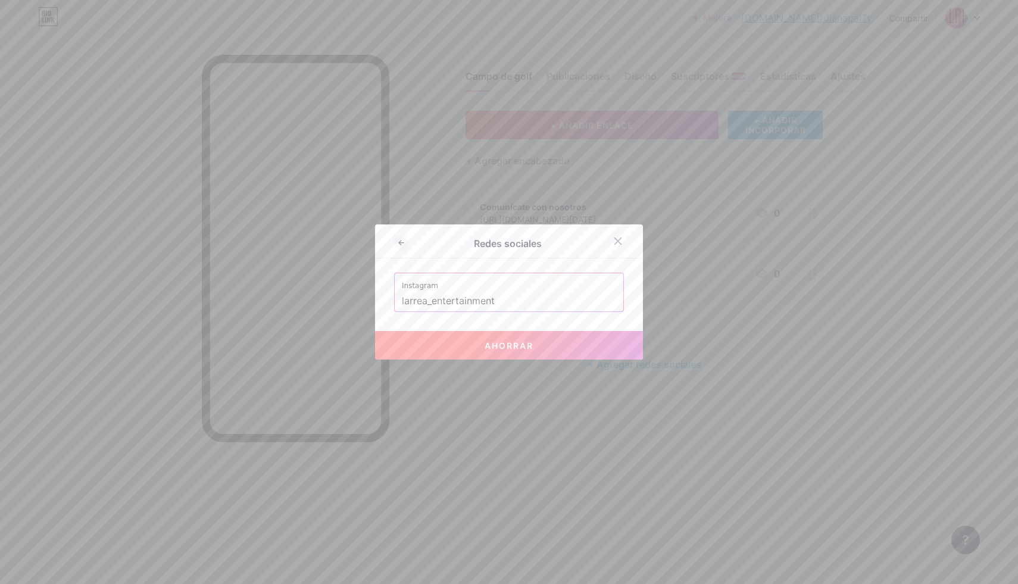
click at [559, 345] on button "Ahorrar" at bounding box center [509, 345] width 268 height 29
type input "[URL][DOMAIN_NAME]"
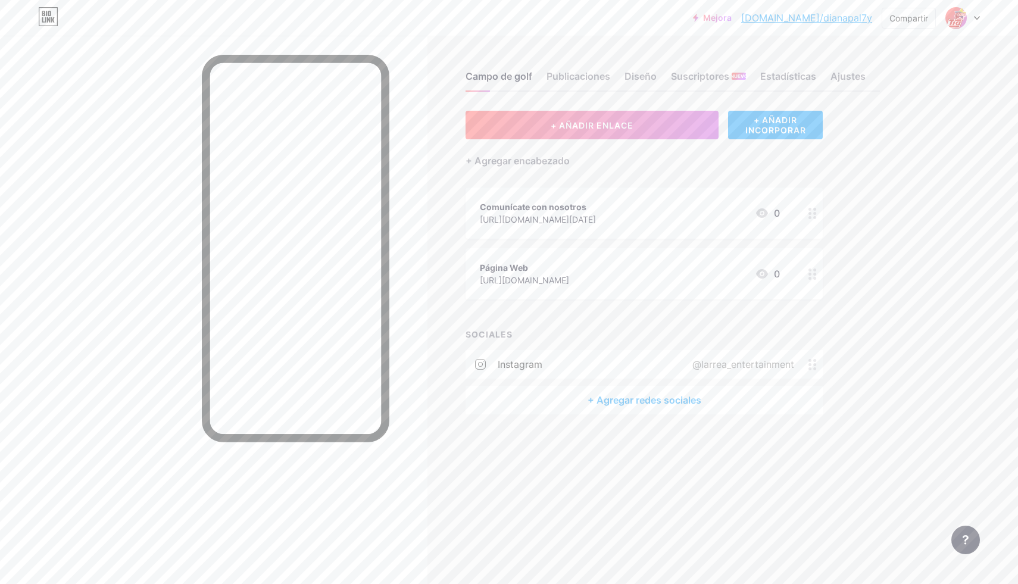
click at [683, 400] on font "+ Agregar redes sociales" at bounding box center [645, 400] width 114 height 12
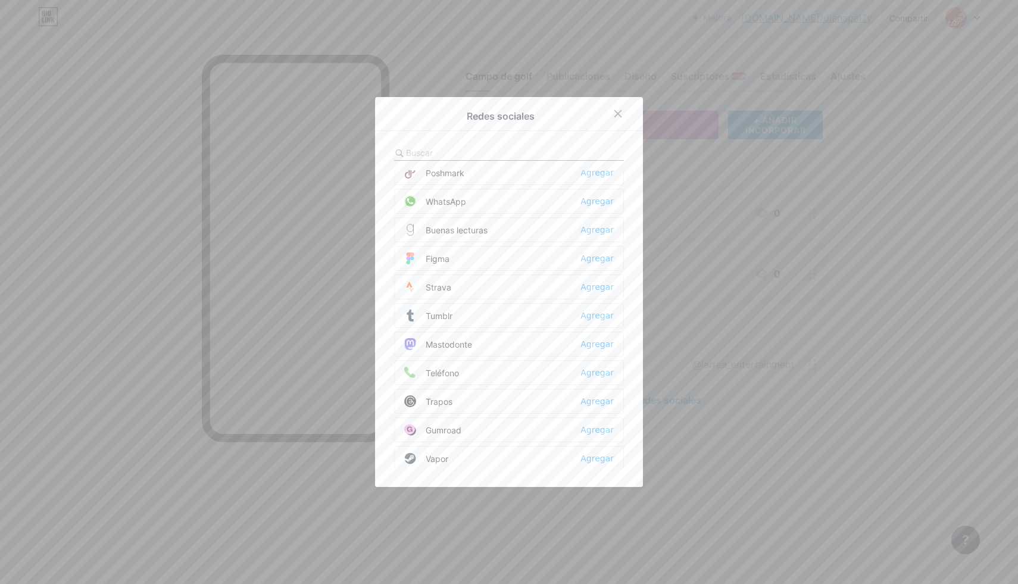
scroll to position [1023, 0]
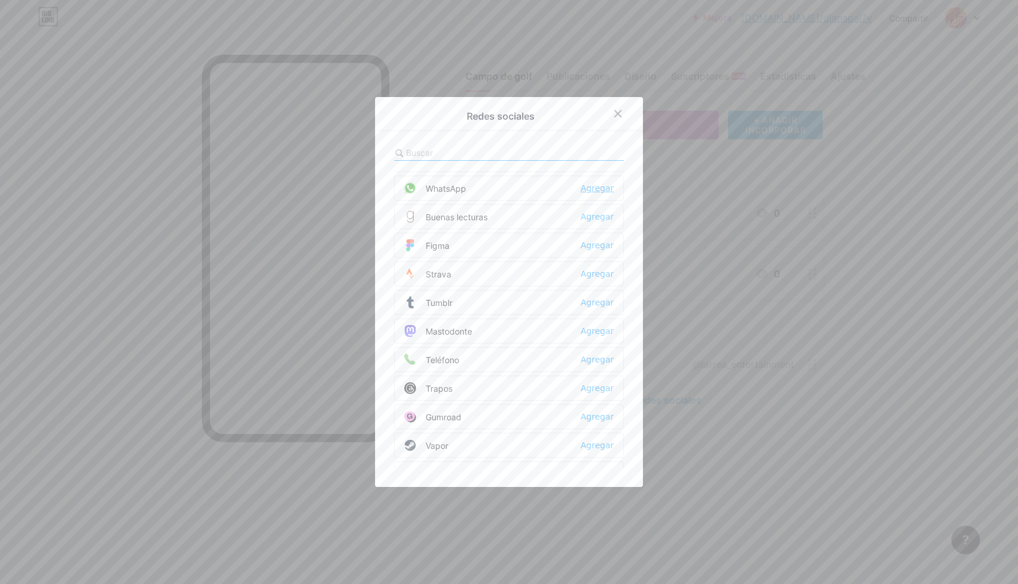
click at [601, 188] on font "Agregar" at bounding box center [596, 188] width 33 height 10
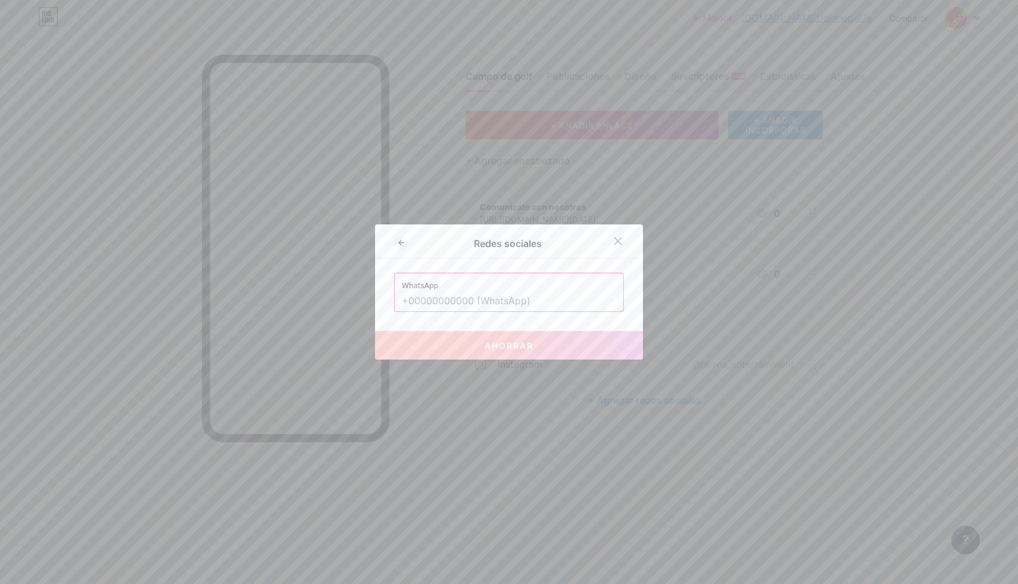
click at [536, 306] on input "text" at bounding box center [509, 301] width 214 height 20
paste input "[PHONE_NUMBER]"
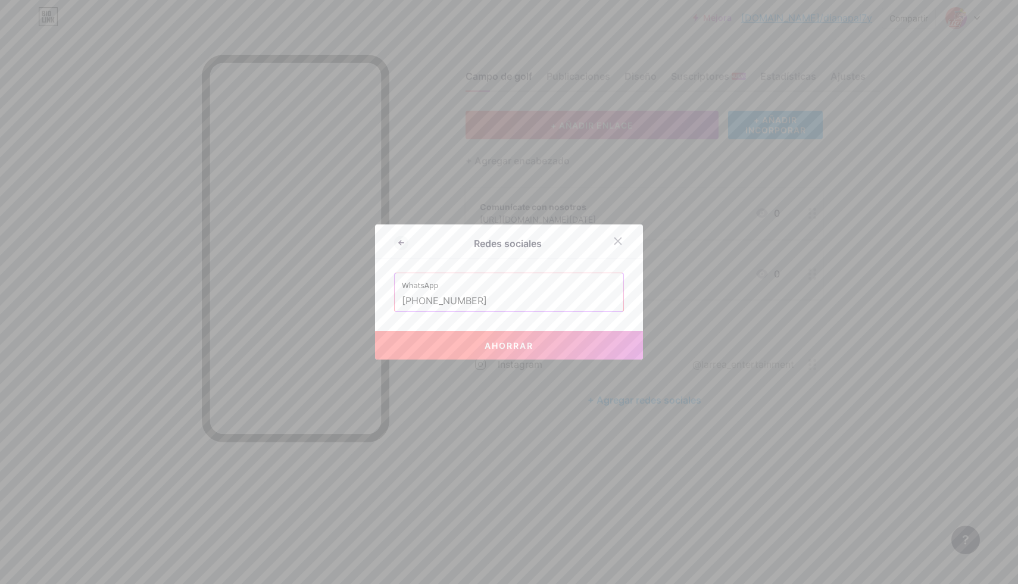
click at [511, 344] on font "Ahorrar" at bounding box center [509, 346] width 49 height 10
type input "[URL][DOMAIN_NAME] 96 003 2006"
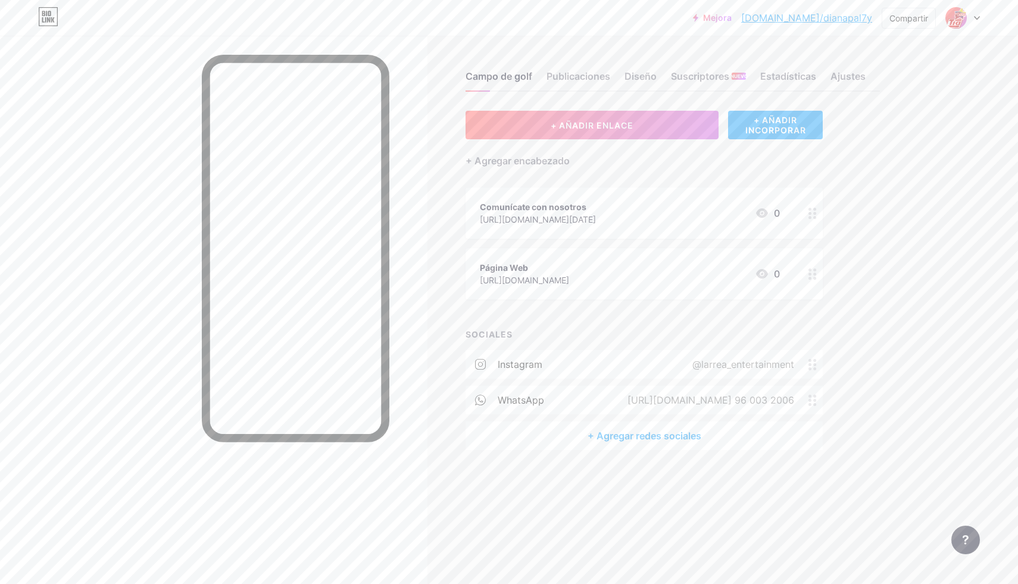
click at [814, 217] on circle at bounding box center [814, 217] width 3 height 3
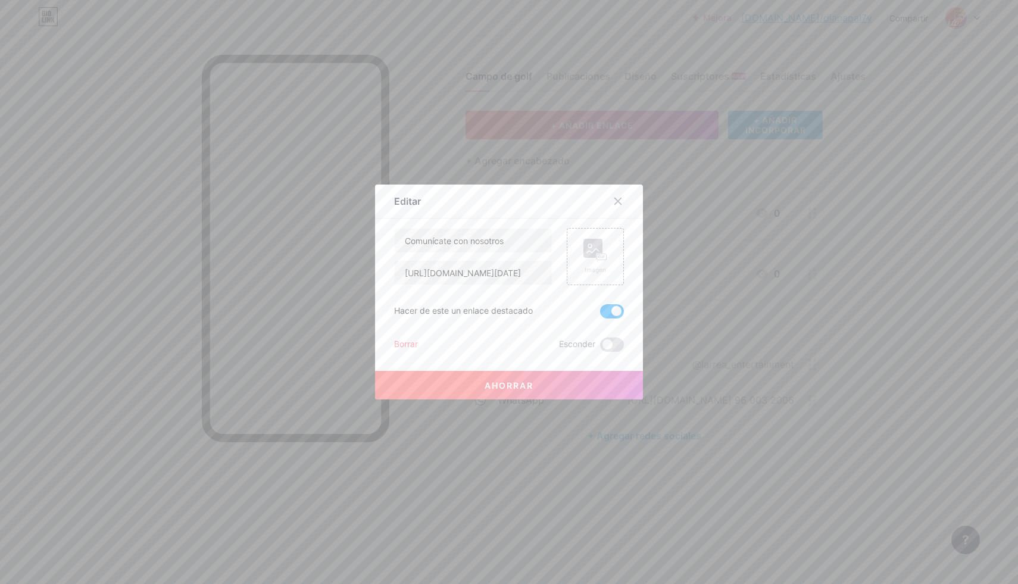
click at [408, 343] on font "Borrar" at bounding box center [406, 344] width 24 height 10
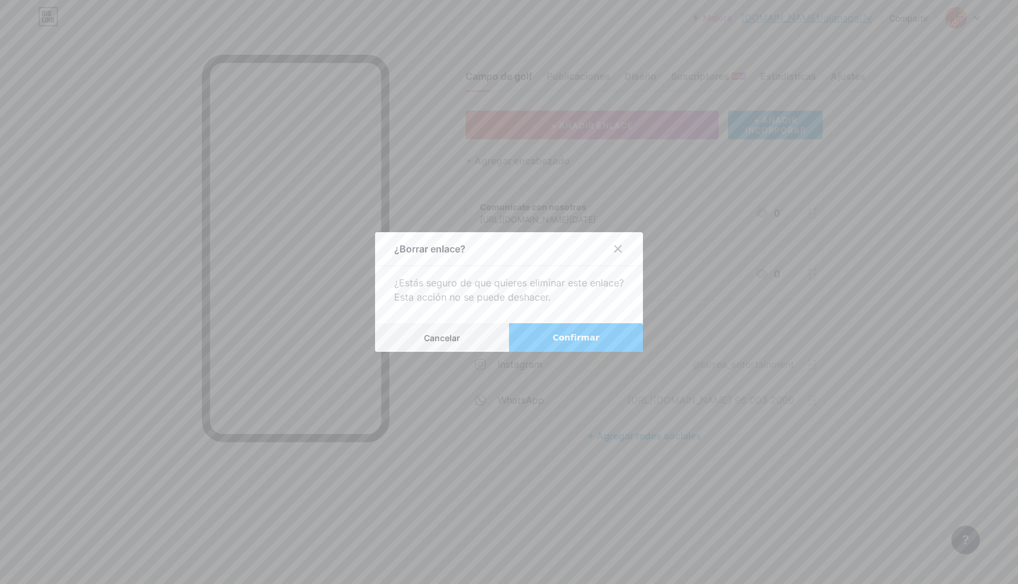
click at [549, 341] on button "Confirmar" at bounding box center [576, 337] width 134 height 29
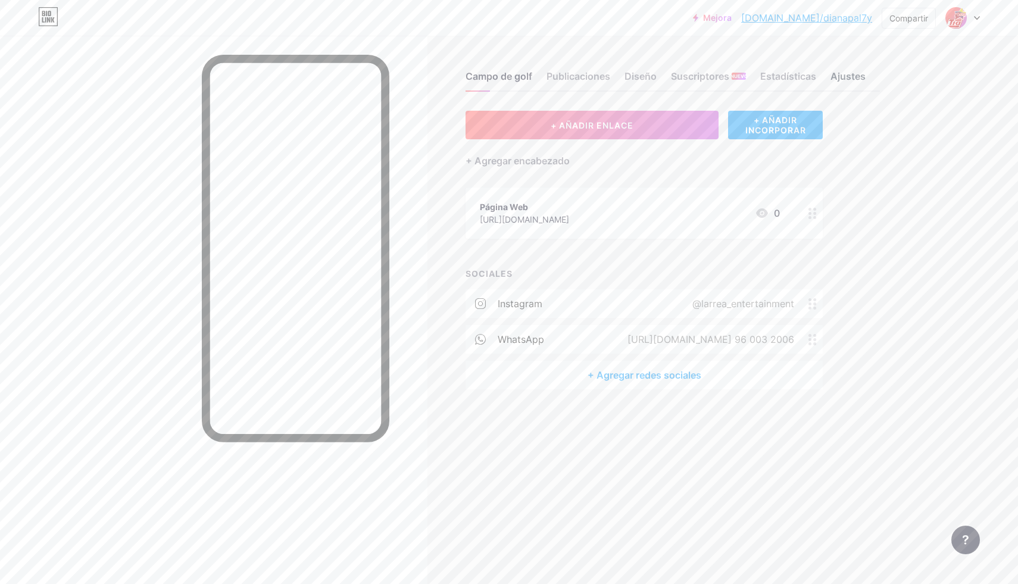
click at [841, 76] on font "Ajustes" at bounding box center [847, 76] width 35 height 12
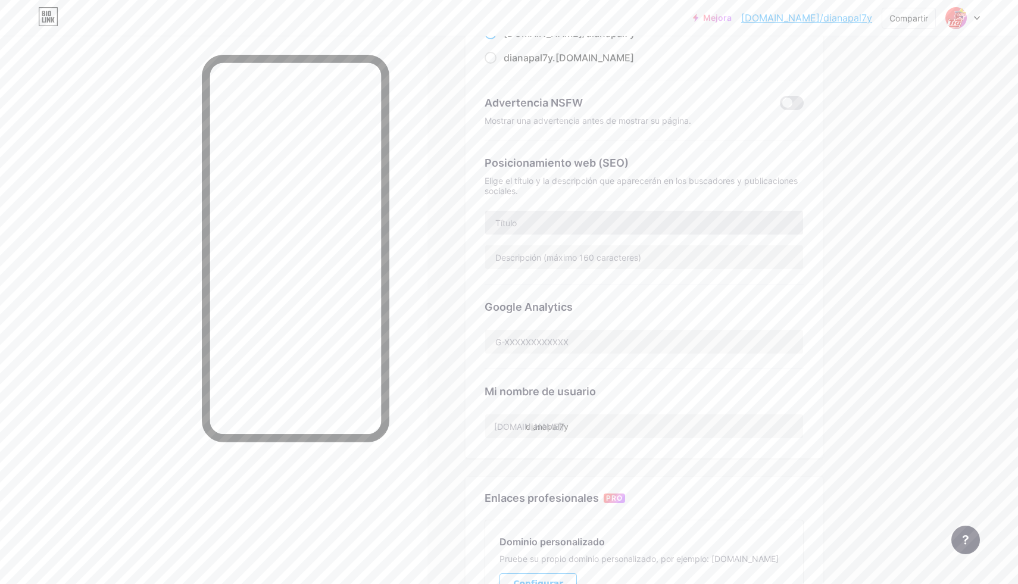
scroll to position [148, 0]
click at [588, 418] on input "dianapal7y" at bounding box center [644, 422] width 318 height 24
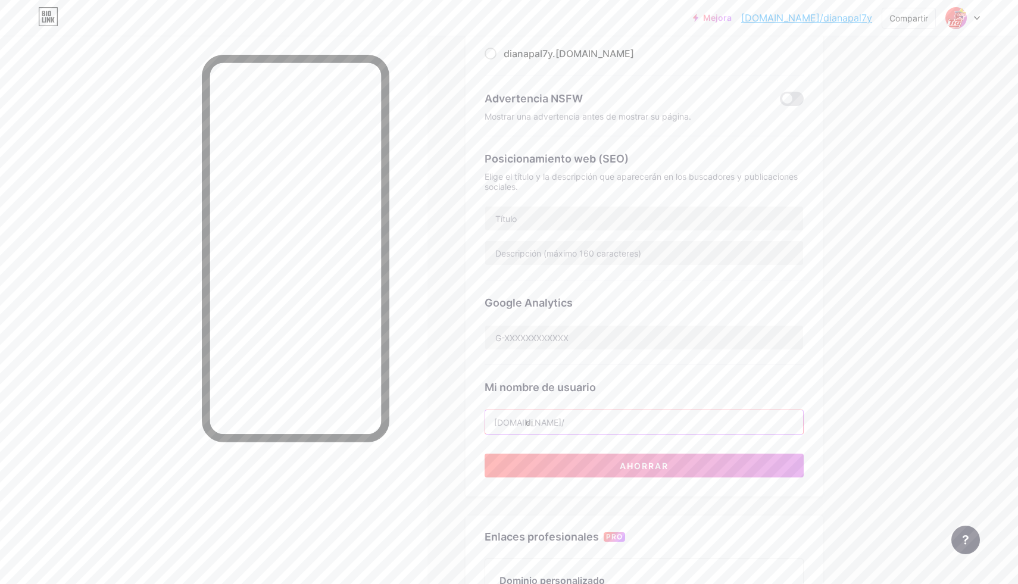
type input "d"
type input "larrea_entertainment"
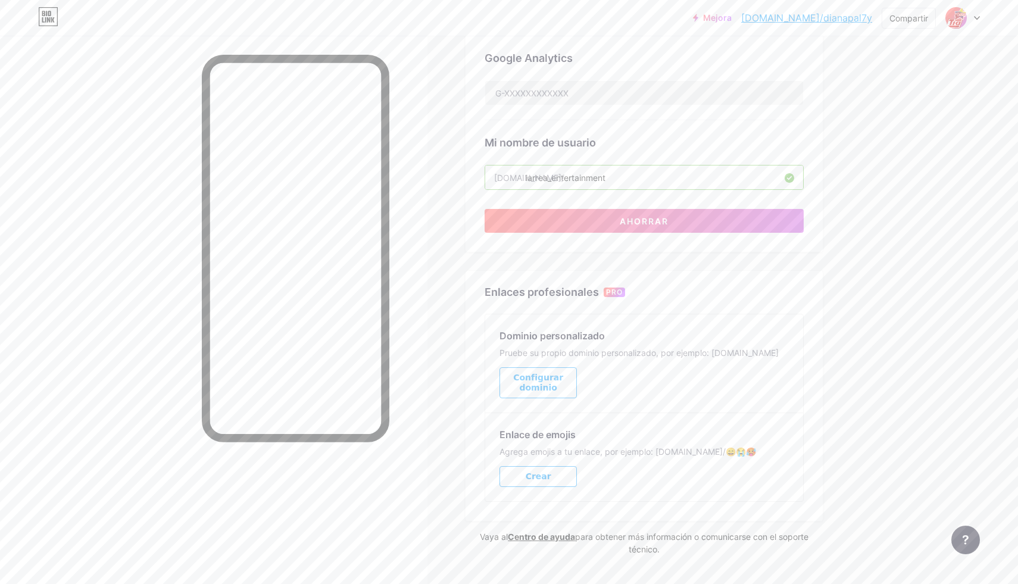
scroll to position [423, 0]
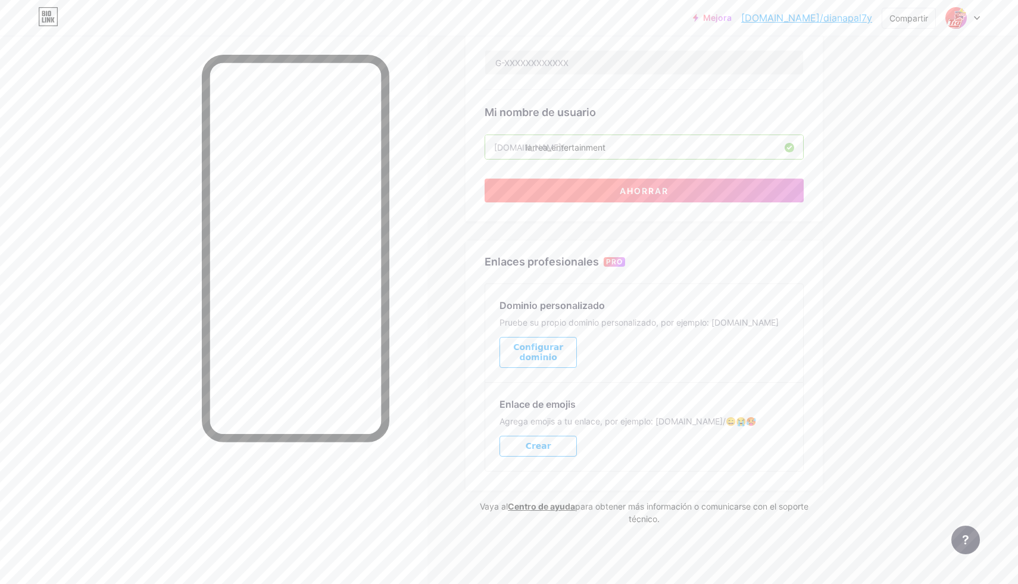
click at [629, 195] on button "Ahorrar" at bounding box center [644, 191] width 319 height 24
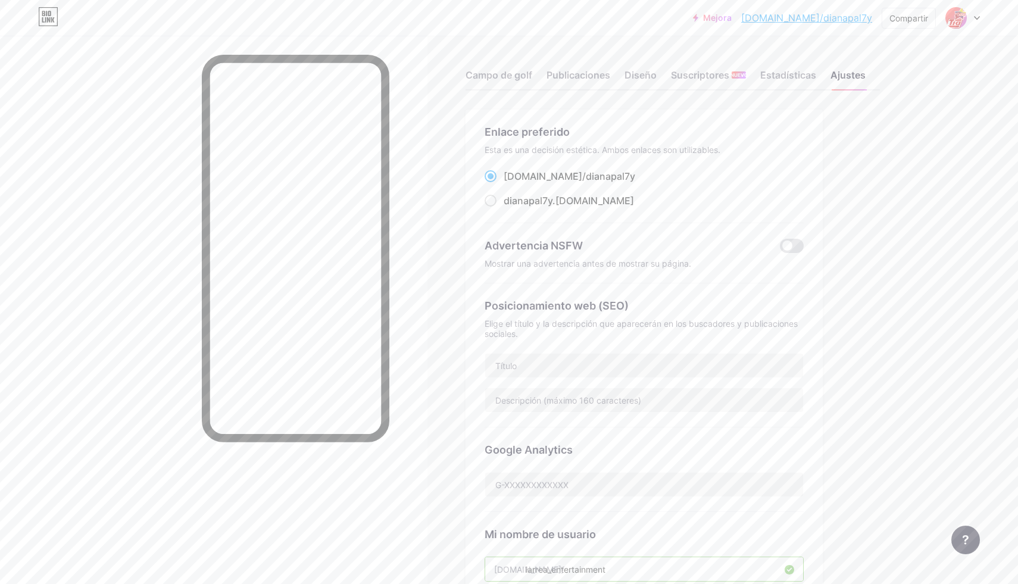
scroll to position [0, 0]
click at [782, 79] on font "Estadísticas" at bounding box center [788, 76] width 56 height 12
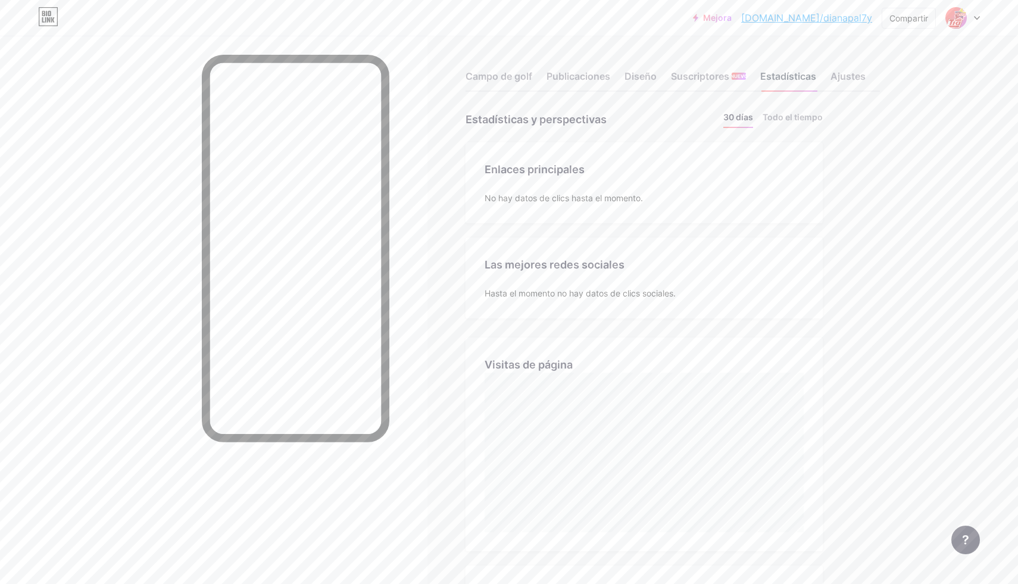
scroll to position [584, 1018]
click at [696, 76] on font "Suscriptores" at bounding box center [700, 76] width 58 height 12
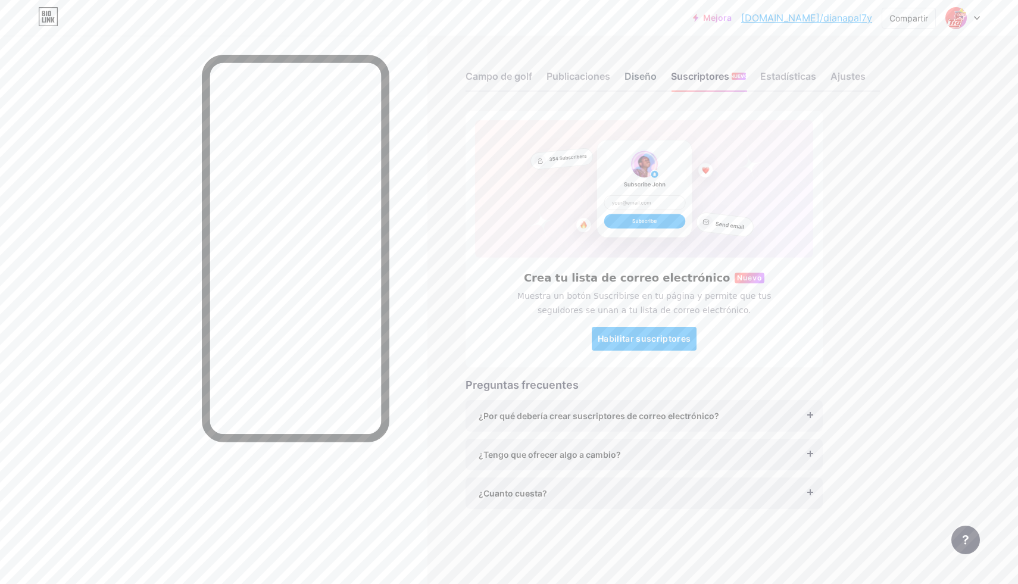
click at [646, 74] on font "Diseño" at bounding box center [640, 76] width 32 height 12
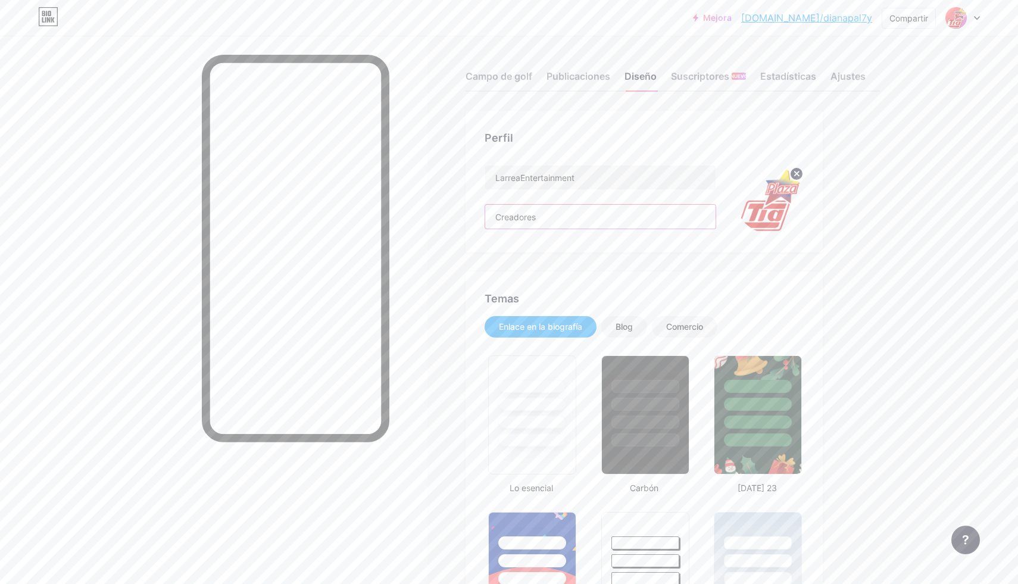
click at [578, 221] on input "Creadores" at bounding box center [600, 217] width 230 height 24
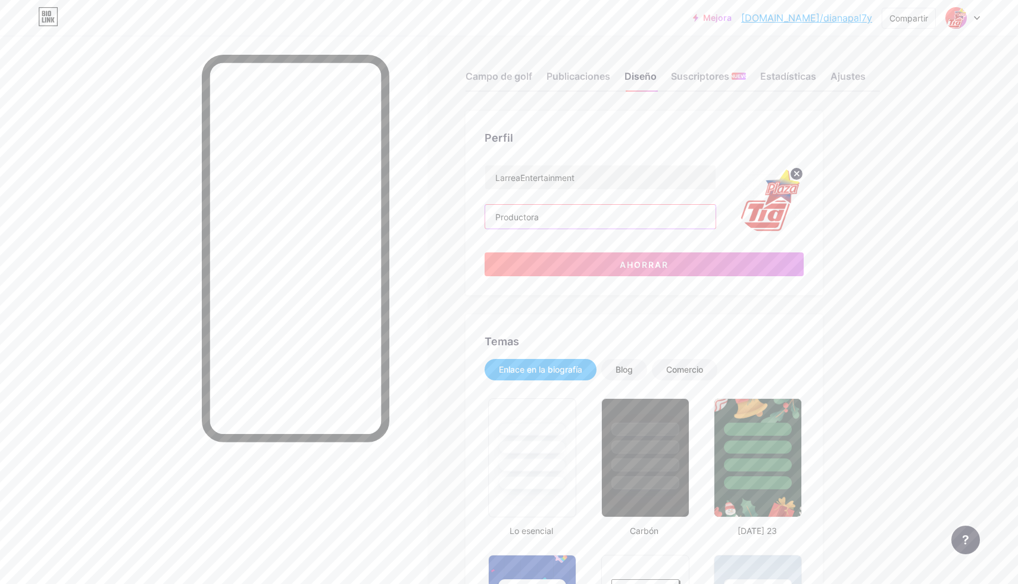
type input "Productora"
click at [766, 213] on img at bounding box center [769, 199] width 68 height 68
click at [795, 173] on circle at bounding box center [796, 173] width 13 height 13
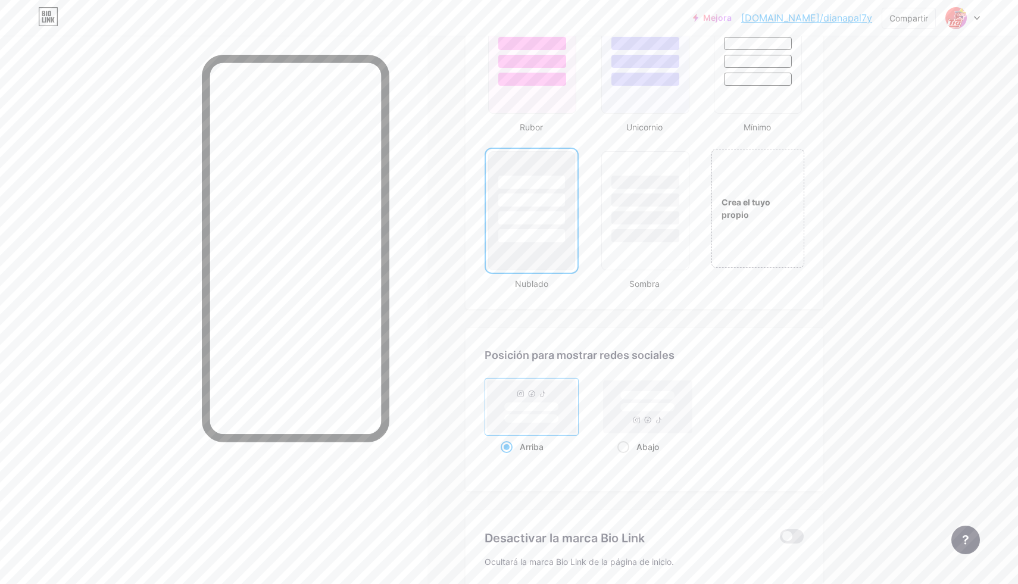
scroll to position [1142, 0]
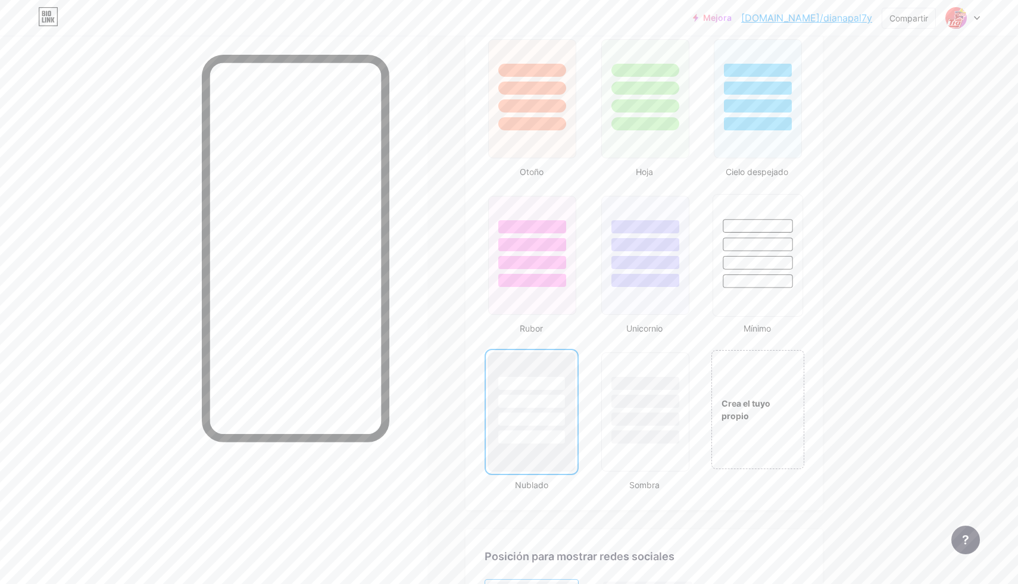
click at [770, 298] on div at bounding box center [758, 255] width 90 height 123
click at [741, 405] on font "Crea el tuyo propio" at bounding box center [745, 409] width 50 height 23
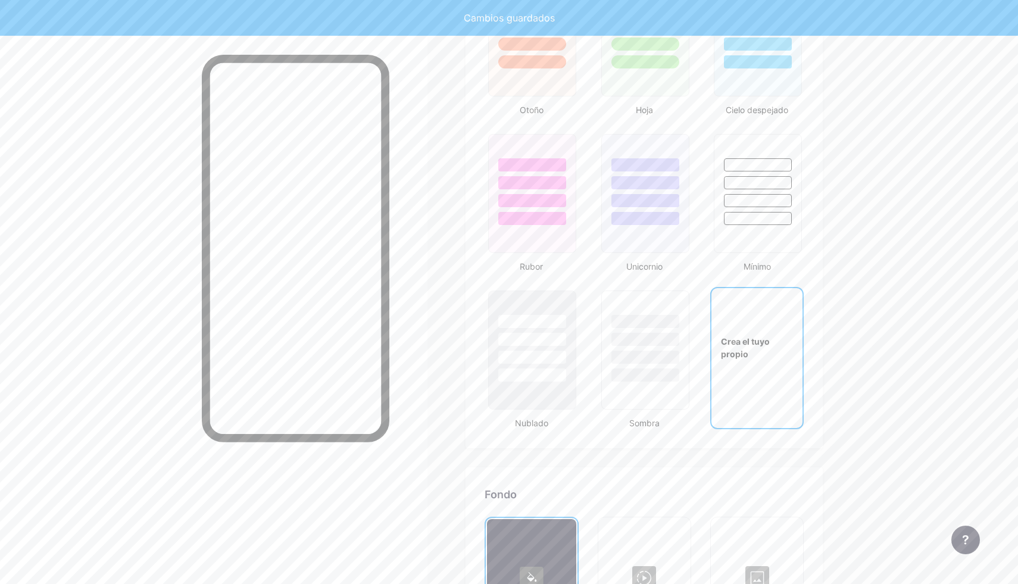
type input "#ffffff"
type input "#000000"
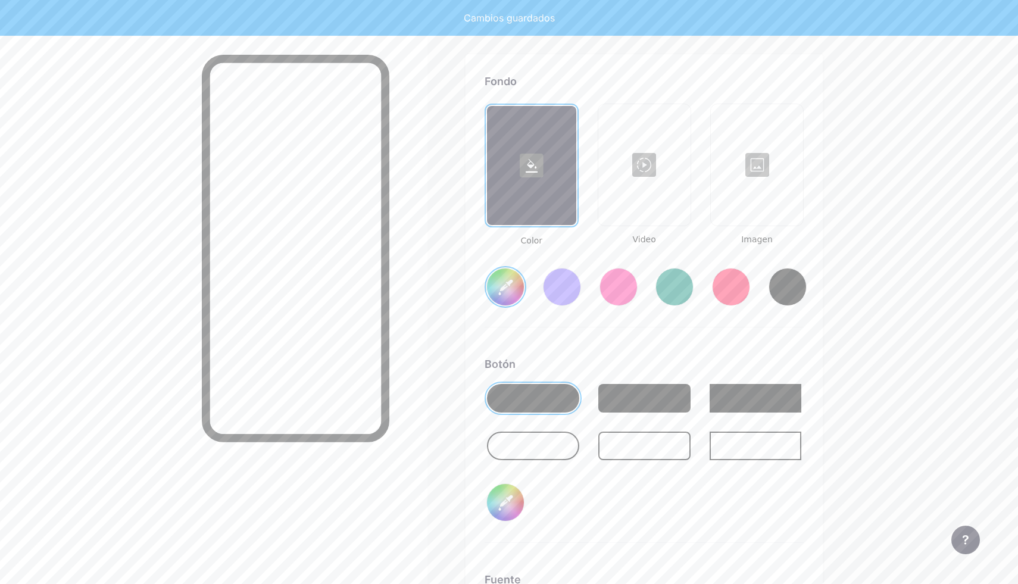
scroll to position [1623, 0]
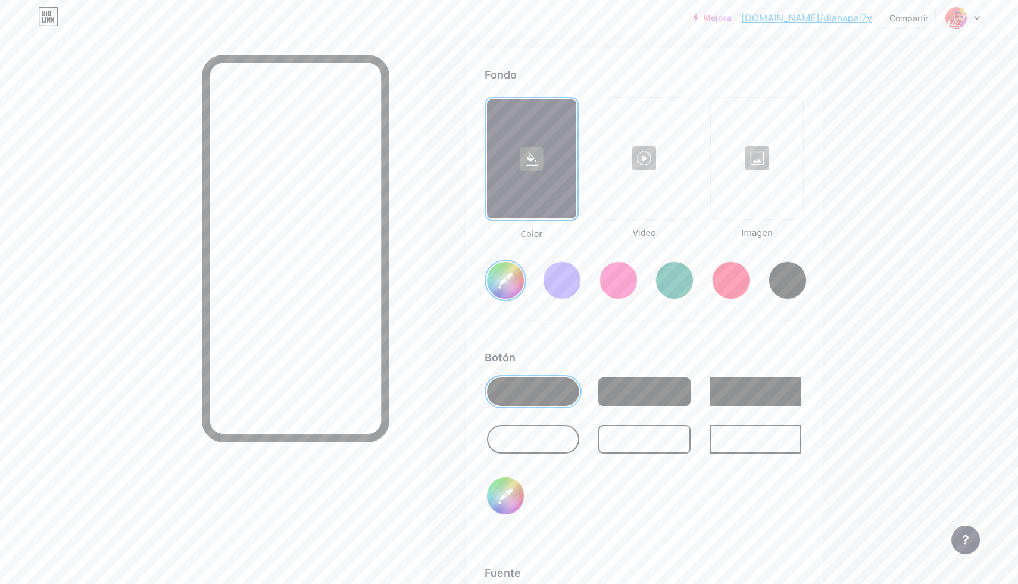
click at [742, 283] on div at bounding box center [731, 280] width 38 height 38
click at [548, 396] on div at bounding box center [533, 391] width 92 height 29
click at [729, 274] on div at bounding box center [731, 280] width 38 height 38
click at [532, 433] on div at bounding box center [533, 439] width 92 height 29
click at [740, 284] on div at bounding box center [731, 280] width 38 height 38
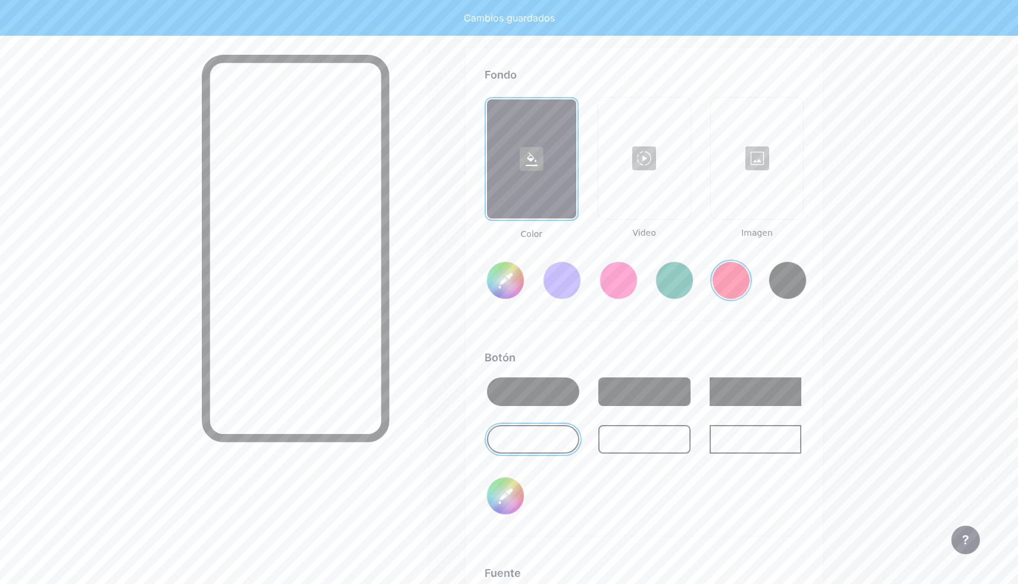
click at [509, 285] on input "#ff1f54" at bounding box center [505, 280] width 37 height 37
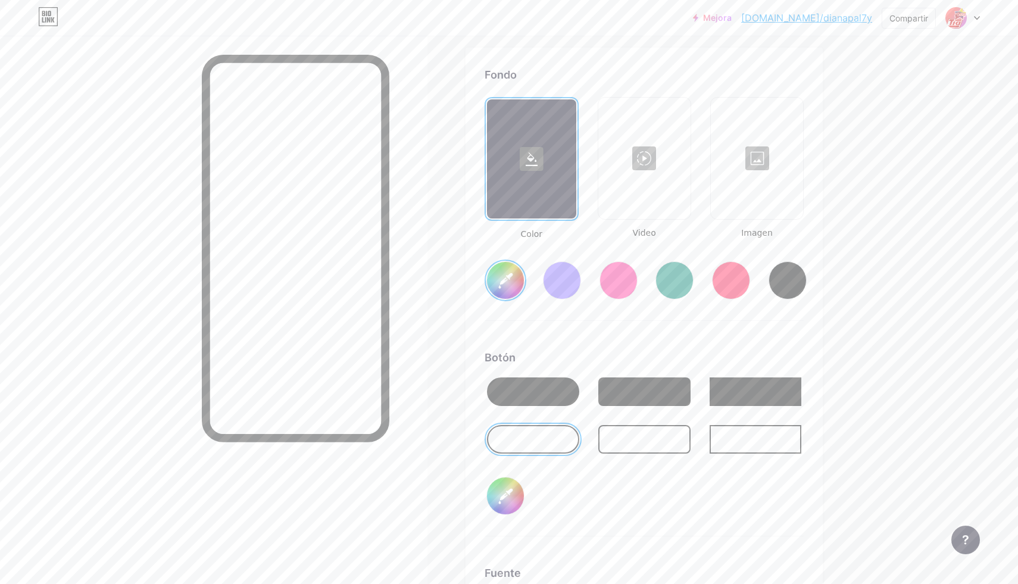
click at [716, 337] on div "Fondo Color Video Imagen #f1093f Botón #000000 Fuente Enterrar Poppins EB Garam…" at bounding box center [644, 419] width 319 height 705
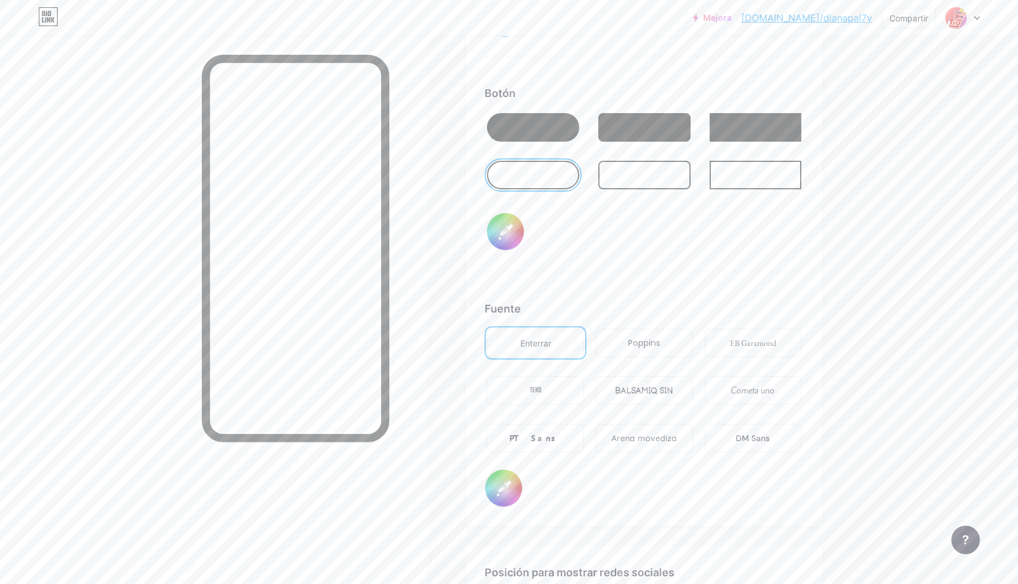
scroll to position [1902, 0]
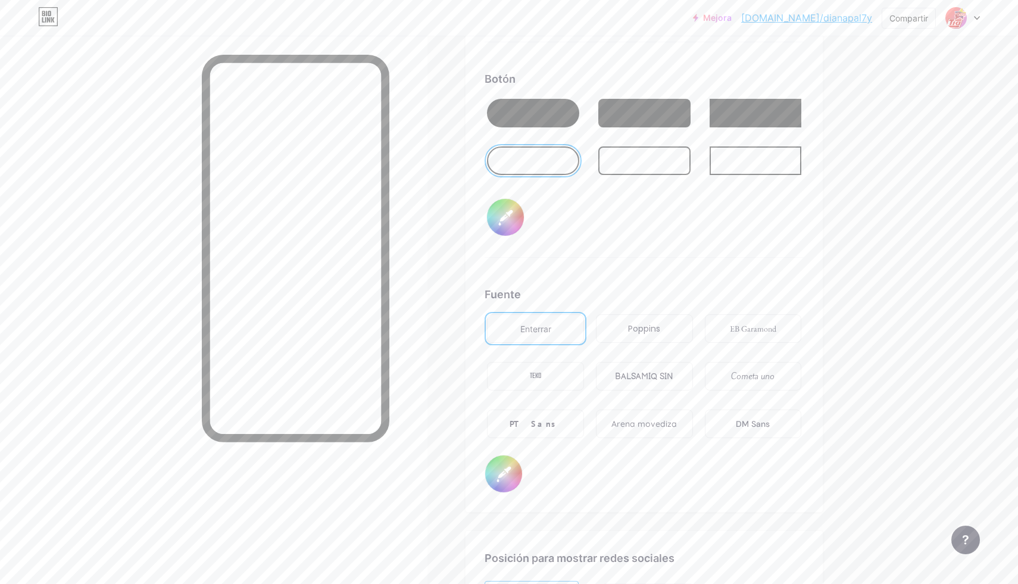
click at [640, 333] on font "Poppins" at bounding box center [644, 329] width 32 height 12
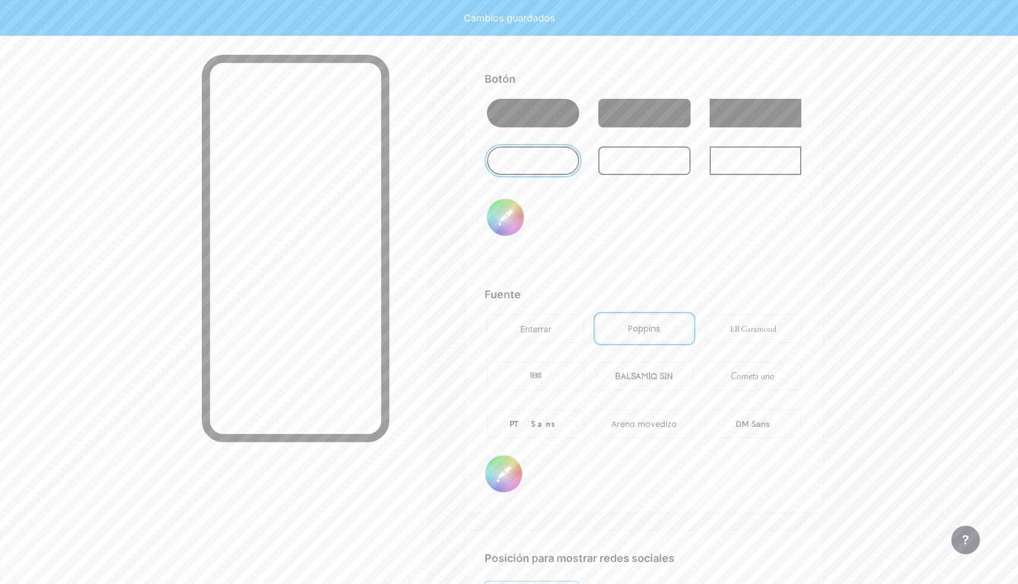
click at [654, 378] on font "BALSAMIQ SIN" at bounding box center [644, 376] width 58 height 10
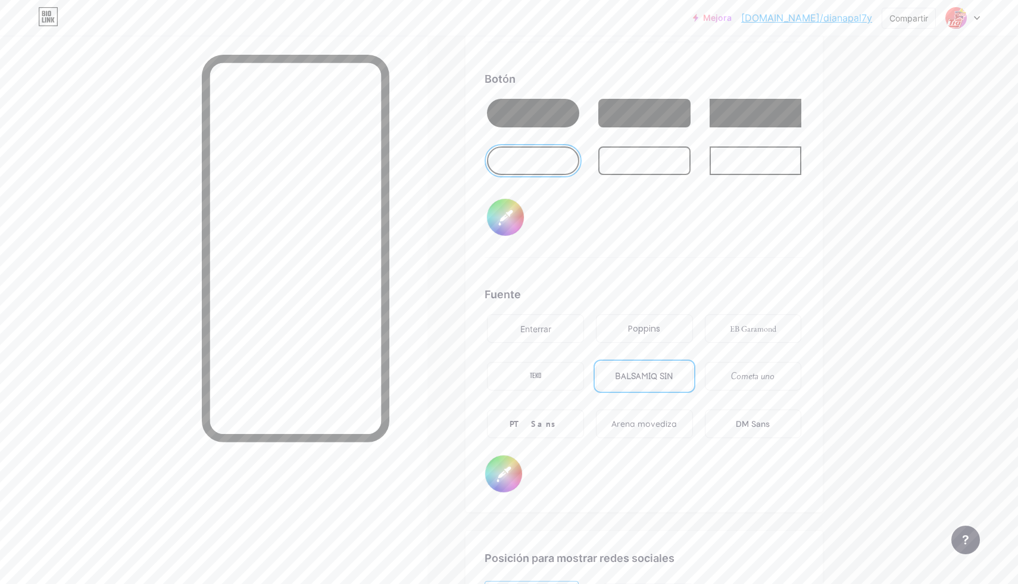
click at [638, 330] on font "Poppins" at bounding box center [644, 329] width 32 height 12
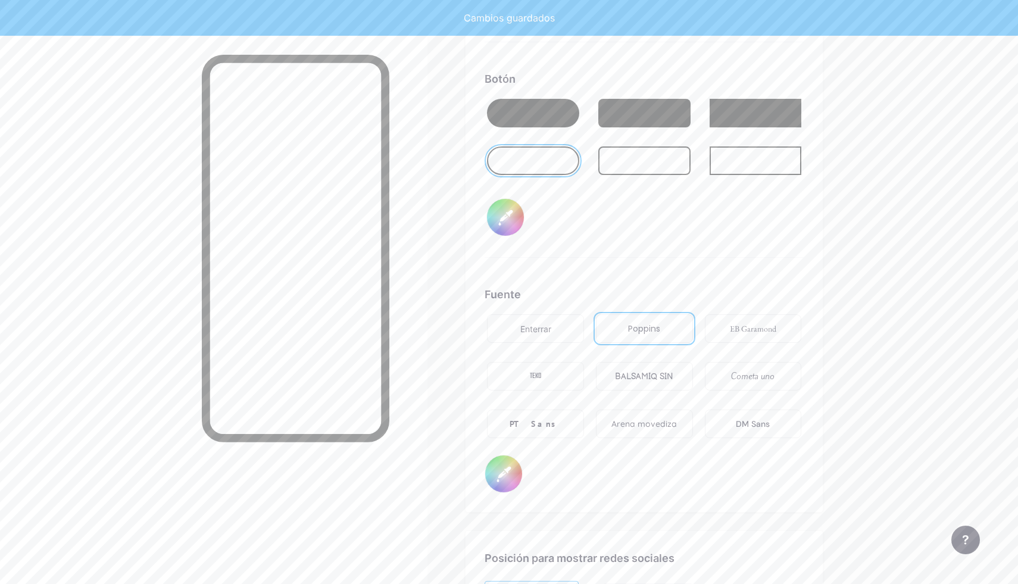
type input "#f1093f"
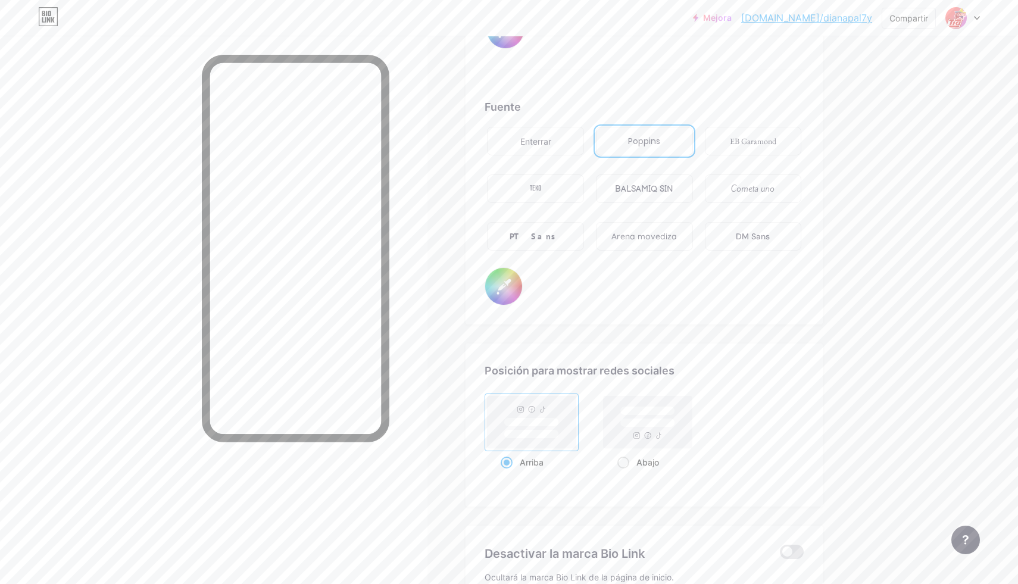
scroll to position [2092, 0]
click at [633, 423] on rect at bounding box center [647, 420] width 55 height 9
click at [625, 471] on input "Abajo" at bounding box center [621, 475] width 8 height 8
radio input "true"
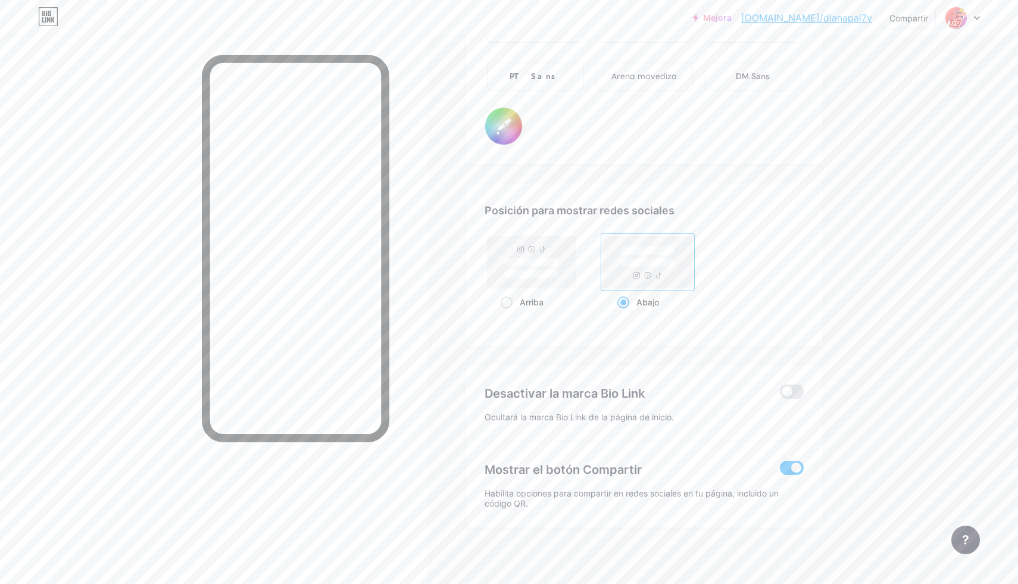
scroll to position [2251, 0]
click at [785, 387] on span at bounding box center [792, 390] width 24 height 14
click at [780, 393] on input "checkbox" at bounding box center [780, 393] width 0 height 0
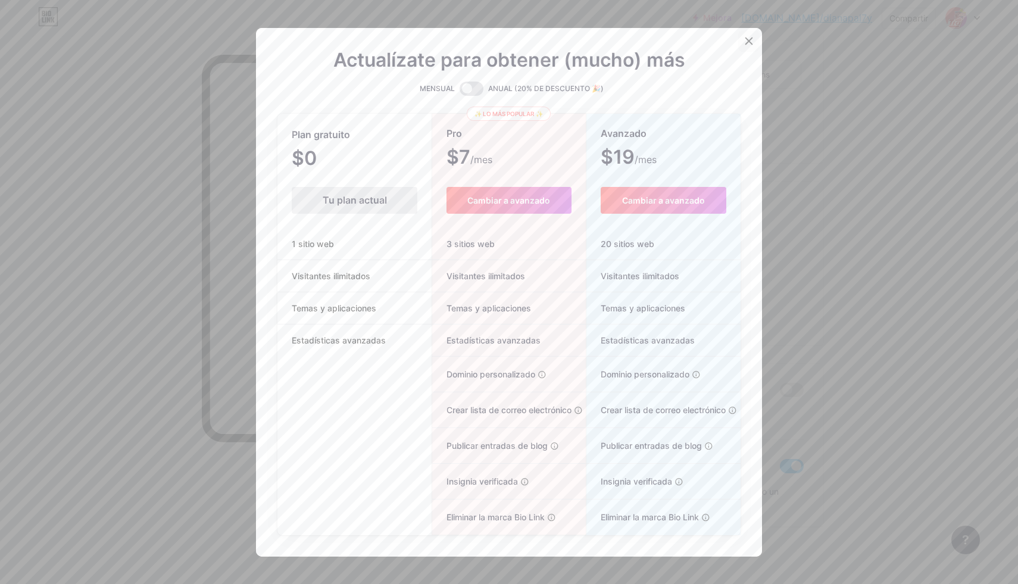
click at [747, 42] on div at bounding box center [748, 40] width 21 height 21
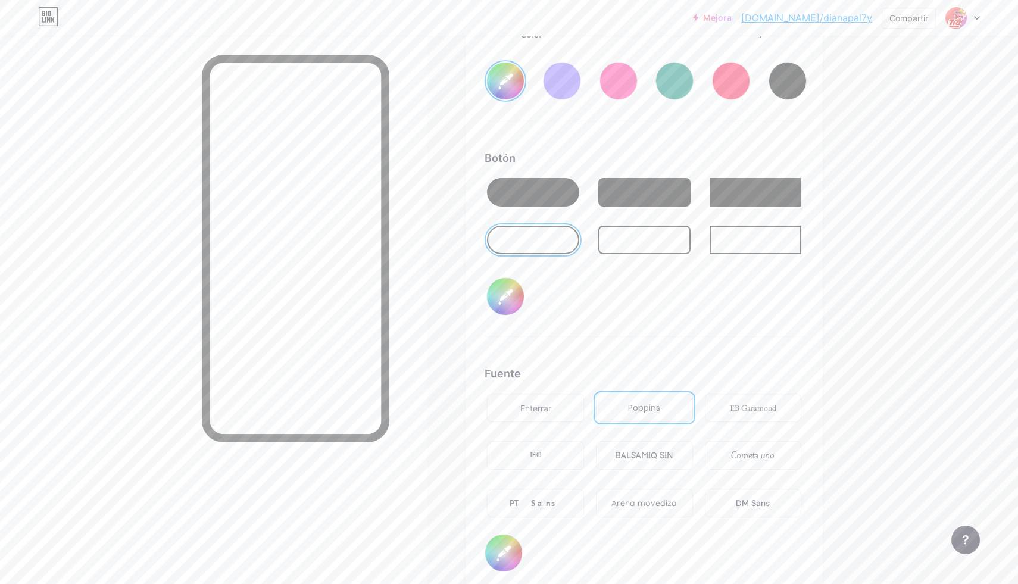
scroll to position [1808, 0]
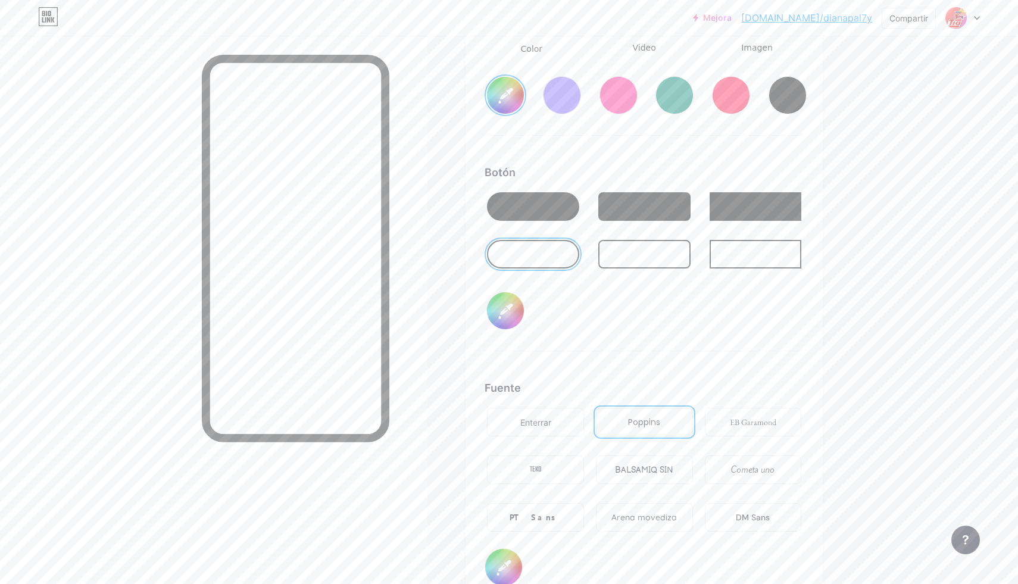
click at [506, 313] on input "#000000" at bounding box center [505, 310] width 37 height 37
click at [667, 301] on div "Botón #000000" at bounding box center [644, 257] width 319 height 187
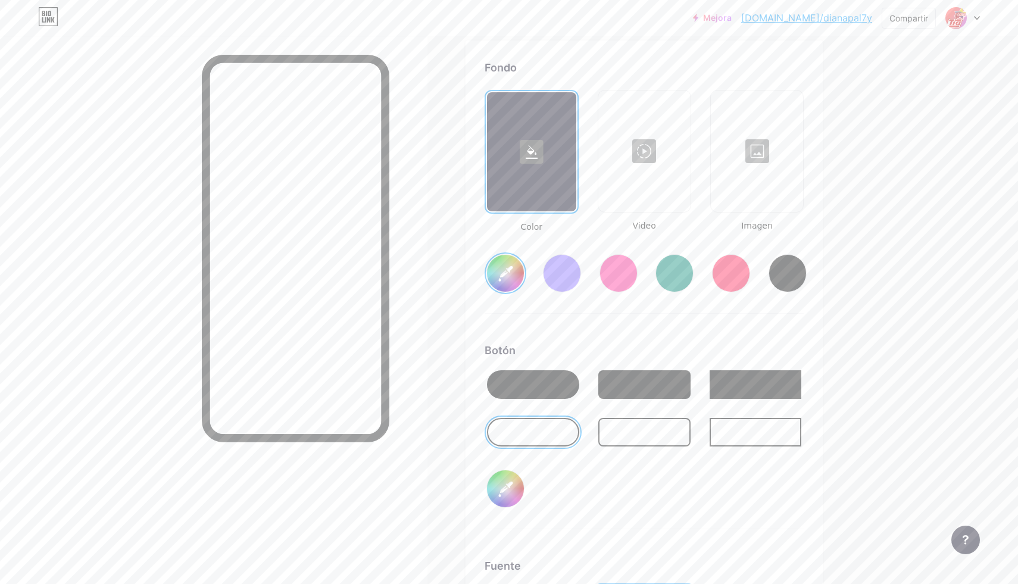
scroll to position [1627, 0]
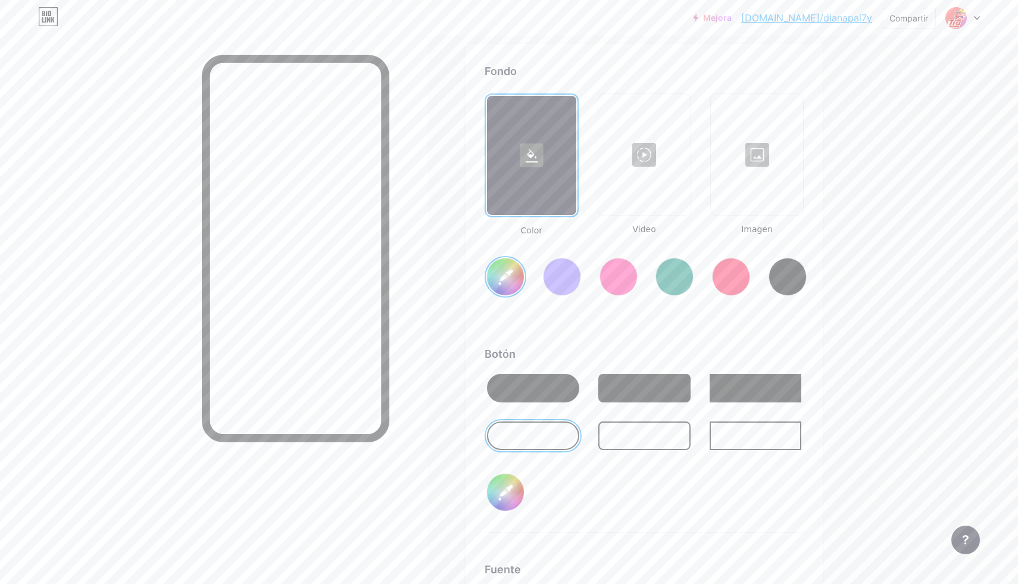
click at [784, 279] on div at bounding box center [788, 277] width 38 height 38
click at [735, 274] on div at bounding box center [731, 277] width 38 height 38
click at [499, 287] on input "#ff1f54" at bounding box center [505, 276] width 37 height 37
type input "#ef063c"
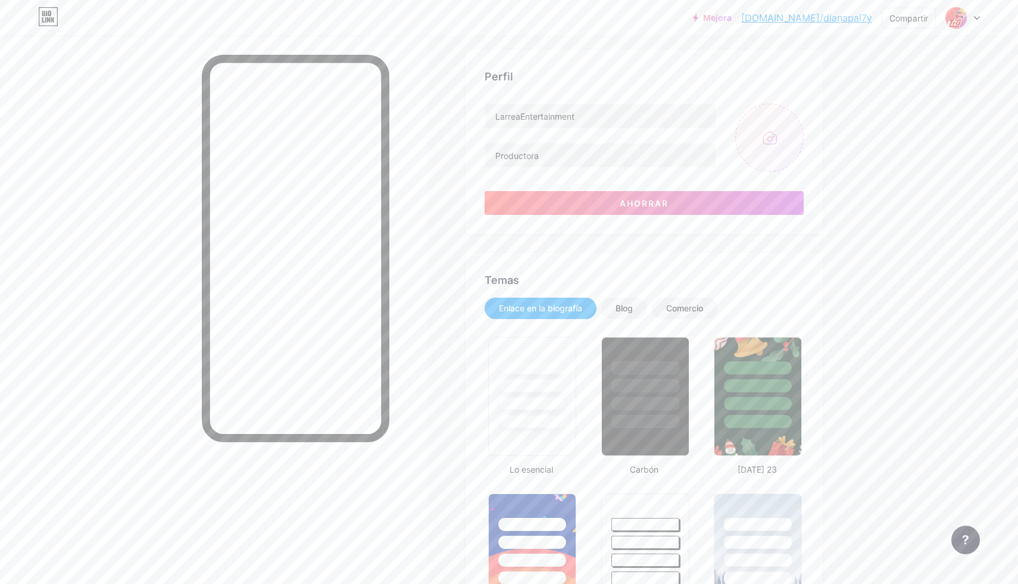
scroll to position [0, 0]
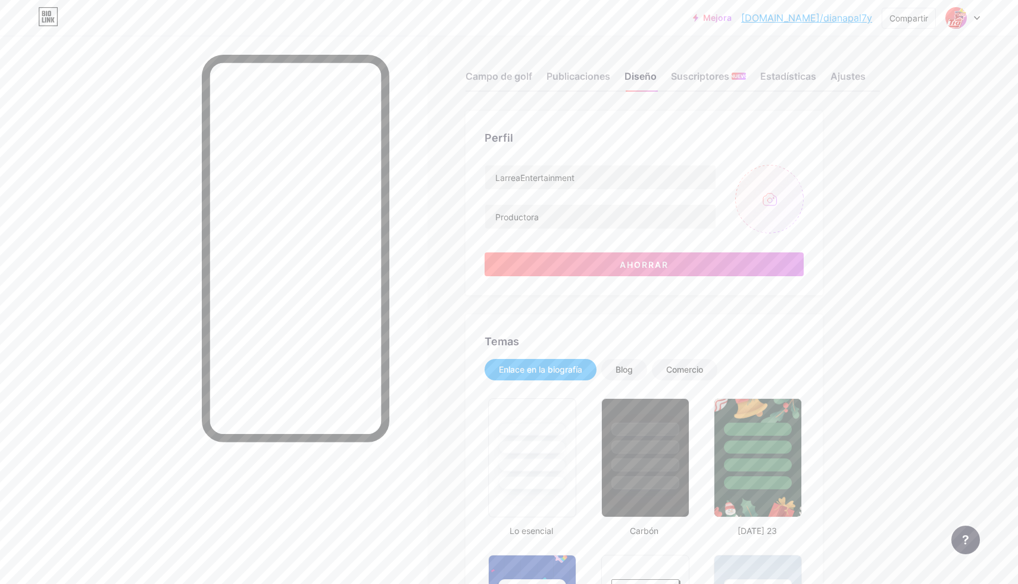
click at [772, 198] on input "file" at bounding box center [769, 199] width 68 height 68
click at [769, 201] on input "file" at bounding box center [769, 199] width 68 height 68
type input "C:\fakepath\dd1f6196-0fbd-4465-880c-e29175f0931d.png"
click at [770, 203] on img at bounding box center [769, 199] width 68 height 68
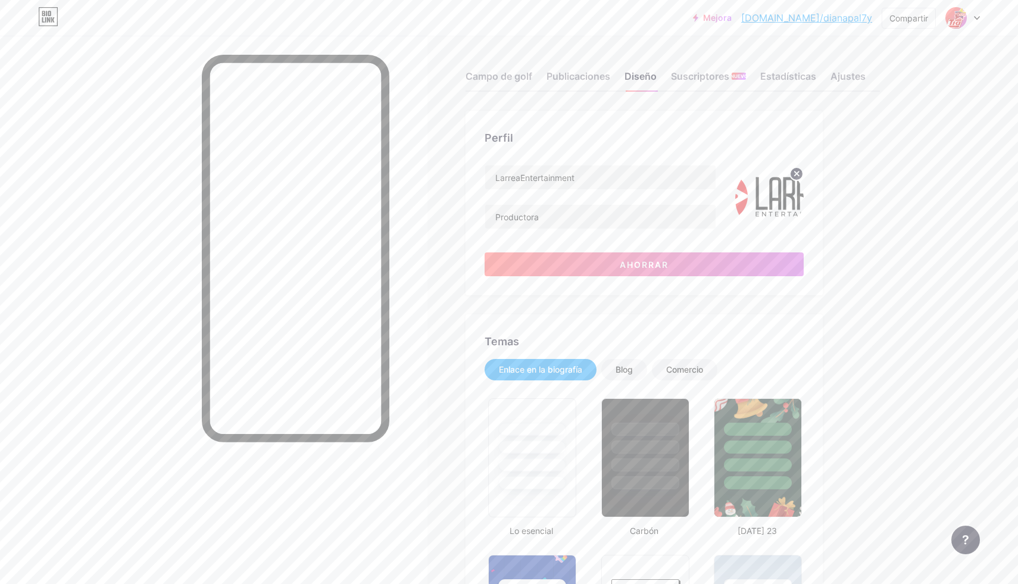
click at [770, 203] on img at bounding box center [769, 199] width 68 height 68
